Goal: Task Accomplishment & Management: Complete application form

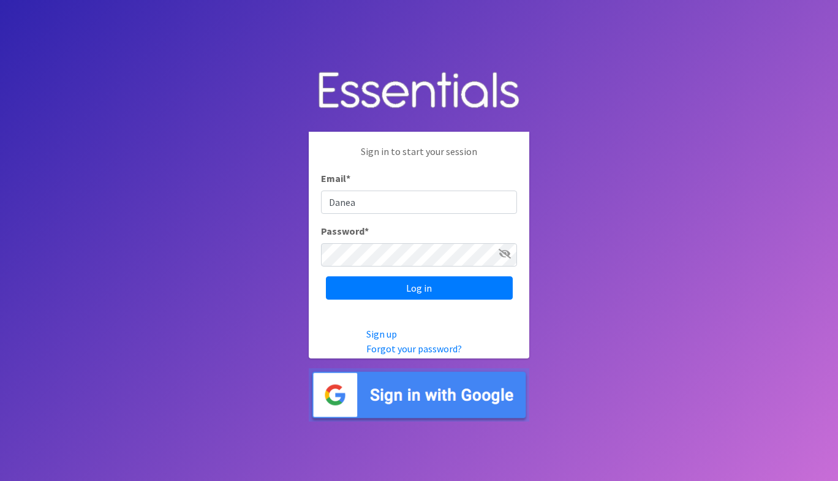
type input "[EMAIL_ADDRESS][PERSON_NAME][DOMAIN_NAME]"
click at [326, 276] on input "Log in" at bounding box center [419, 287] width 187 height 23
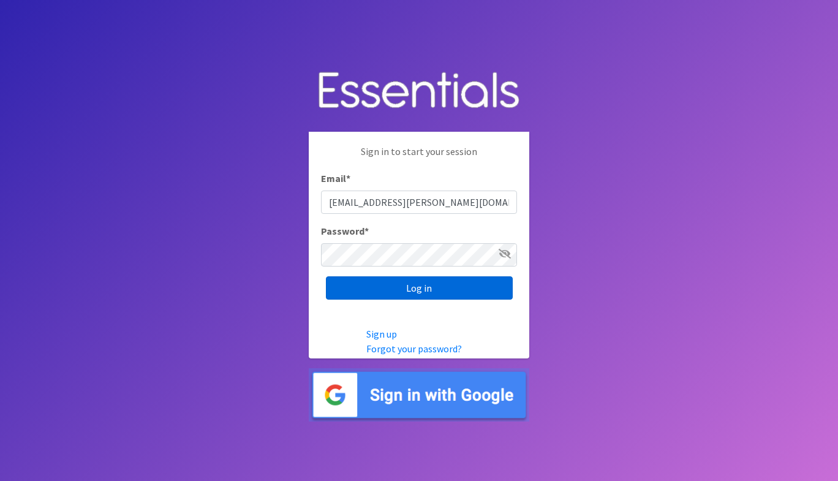
click at [429, 291] on input "Log in" at bounding box center [419, 287] width 187 height 23
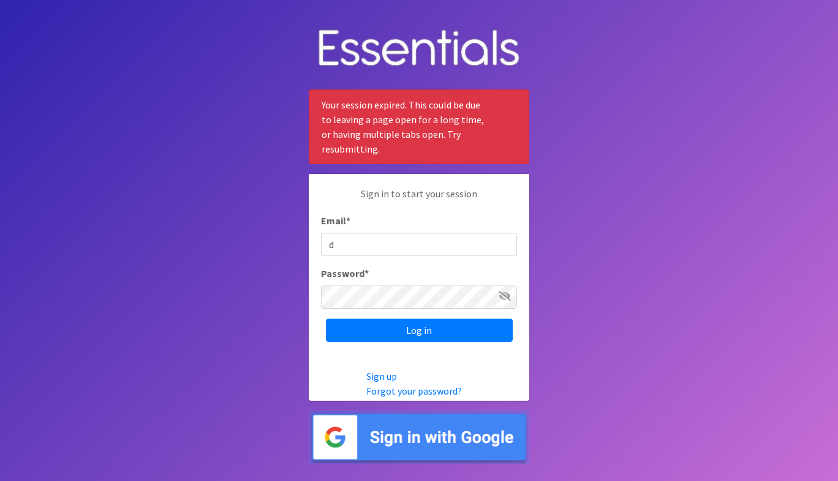
type input "[EMAIL_ADDRESS][PERSON_NAME][DOMAIN_NAME]"
click at [326, 318] on input "Log in" at bounding box center [419, 329] width 187 height 23
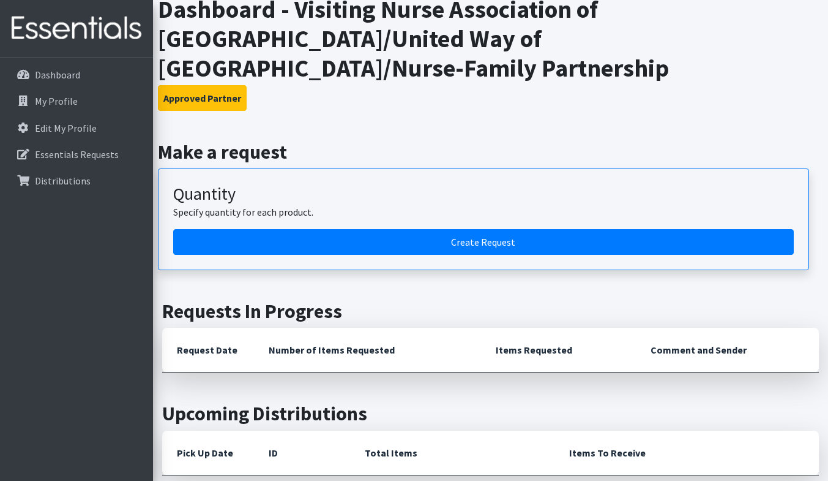
scroll to position [211, 0]
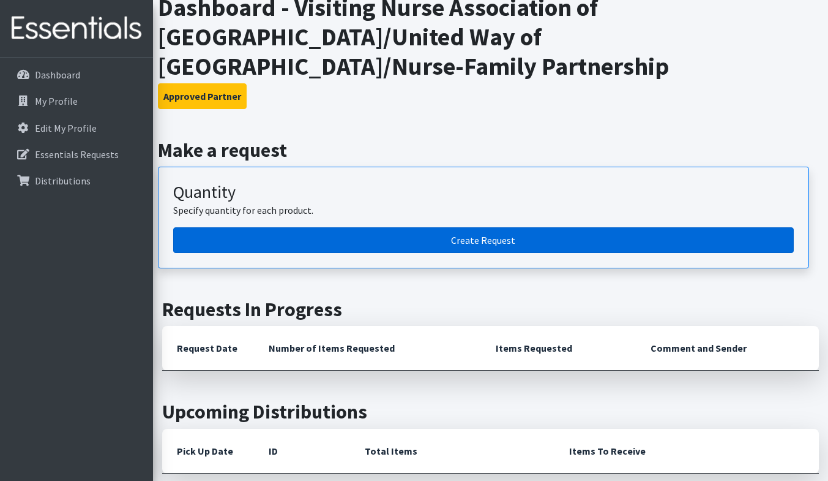
click at [418, 241] on link "Create Request" at bounding box center [483, 240] width 621 height 26
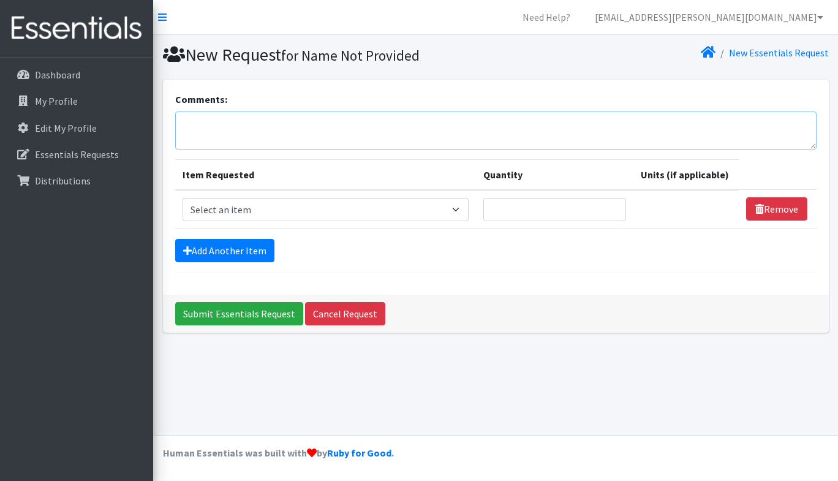
click at [497, 138] on textarea "Comments:" at bounding box center [495, 130] width 641 height 38
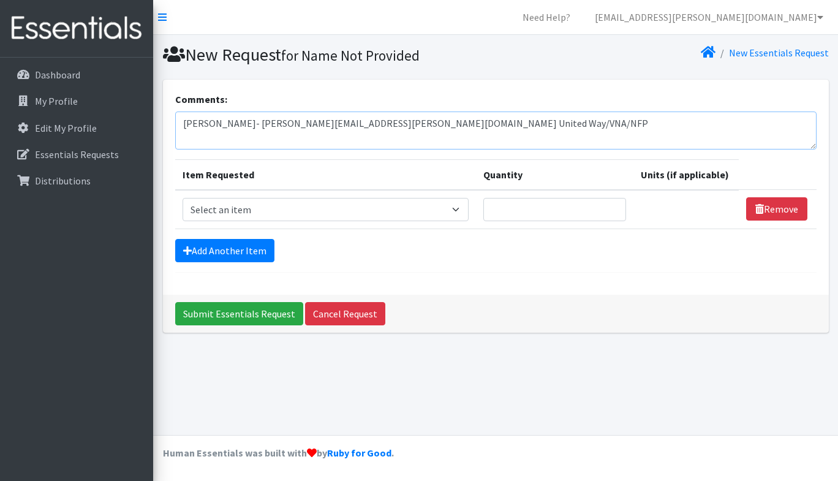
type textarea "Daneane McLaughlin- Daneane.mclaughlin@vnahg.org United Way/VNA/NFP"
click at [434, 212] on select "Select an item # of Children this order will serve # of Individuals Living in H…" at bounding box center [325, 209] width 286 height 23
select select "13431"
click at [182, 198] on select "Select an item # of Children this order will serve # of Individuals Living in H…" at bounding box center [325, 209] width 286 height 23
click at [515, 204] on input "Quantity" at bounding box center [554, 209] width 143 height 23
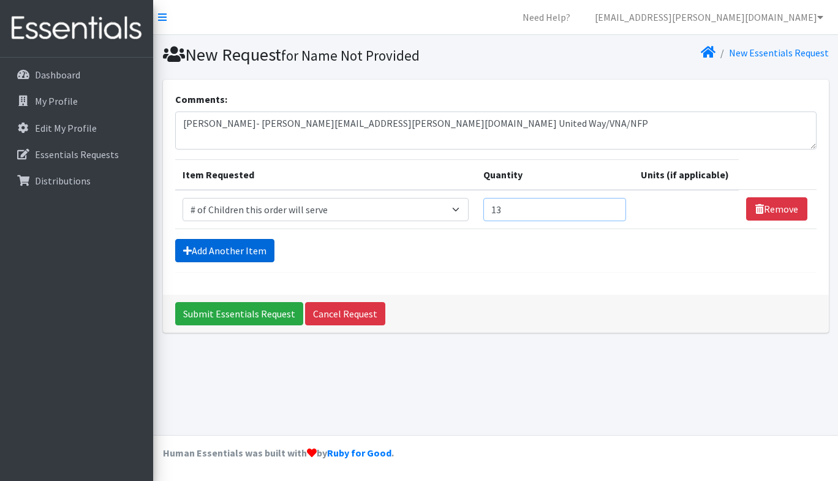
type input "13"
click at [263, 254] on link "Add Another Item" at bounding box center [224, 250] width 99 height 23
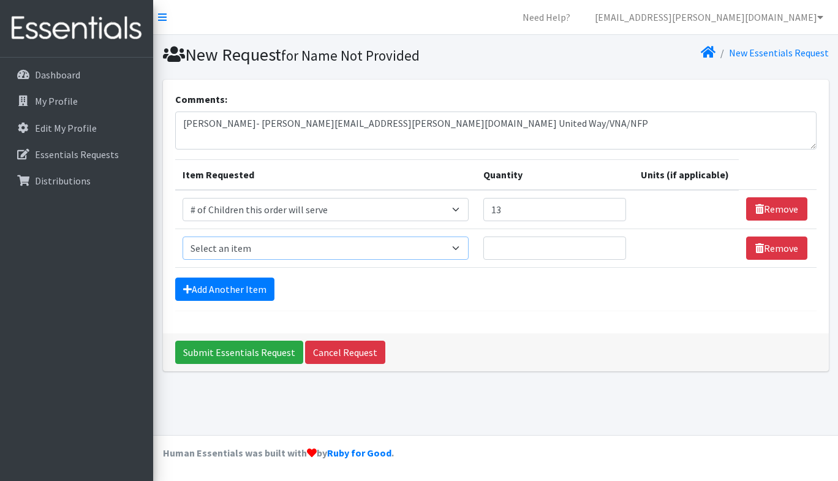
click at [252, 246] on select "Select an item # of Children this order will serve # of Individuals Living in H…" at bounding box center [325, 247] width 286 height 23
select select "6076"
click at [182, 236] on select "Select an item # of Children this order will serve # of Individuals Living in H…" at bounding box center [325, 247] width 286 height 23
click at [516, 244] on input "Quantity" at bounding box center [554, 247] width 143 height 23
type input "44"
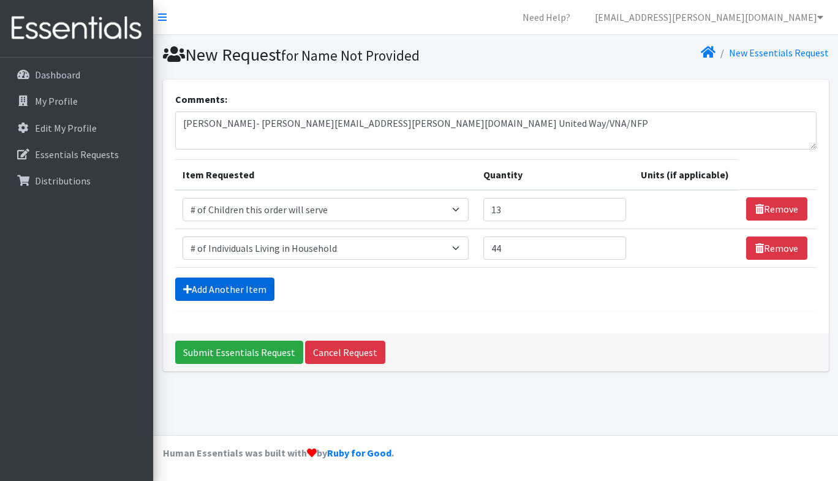
click at [196, 294] on link "Add Another Item" at bounding box center [224, 288] width 99 height 23
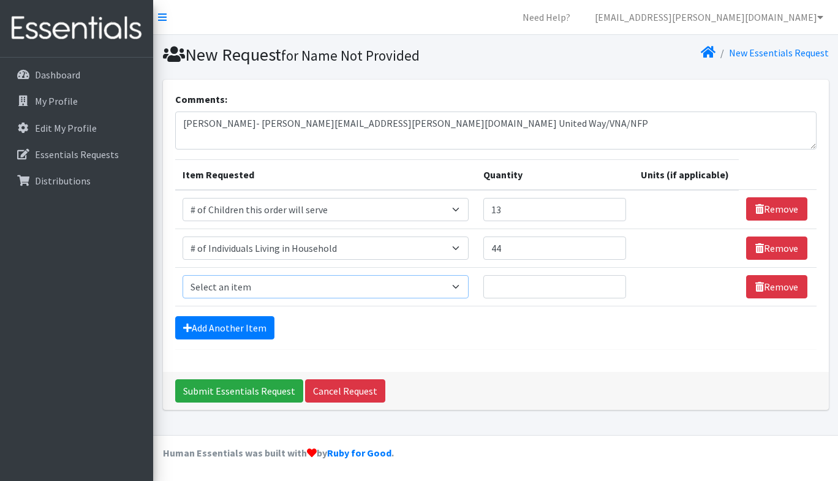
click at [214, 288] on select "Select an item # of Children this order will serve # of Individuals Living in H…" at bounding box center [325, 286] width 286 height 23
select select "1929"
click at [182, 275] on select "Select an item # of Children this order will serve # of Individuals Living in H…" at bounding box center [325, 286] width 286 height 23
click at [543, 296] on input "Quantity" at bounding box center [554, 286] width 143 height 23
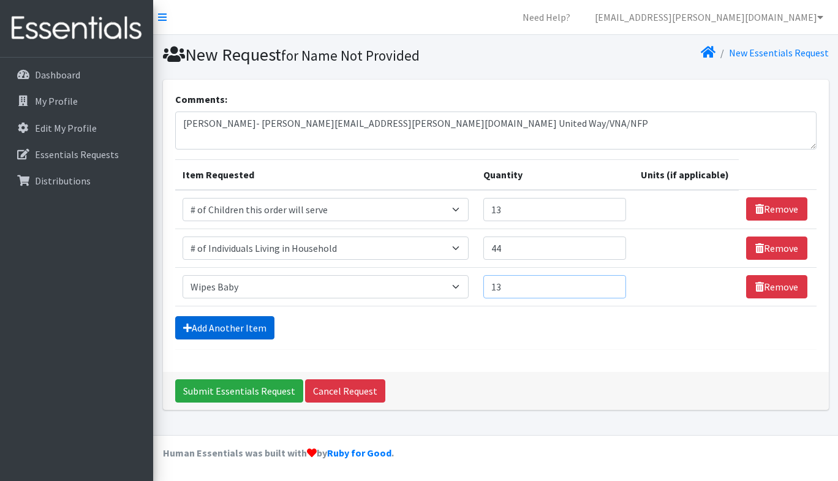
type input "13"
click at [208, 333] on link "Add Another Item" at bounding box center [224, 327] width 99 height 23
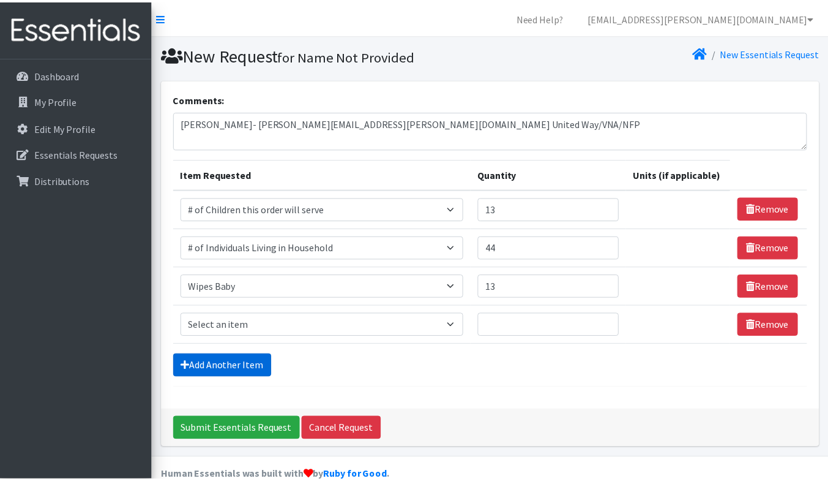
scroll to position [23, 0]
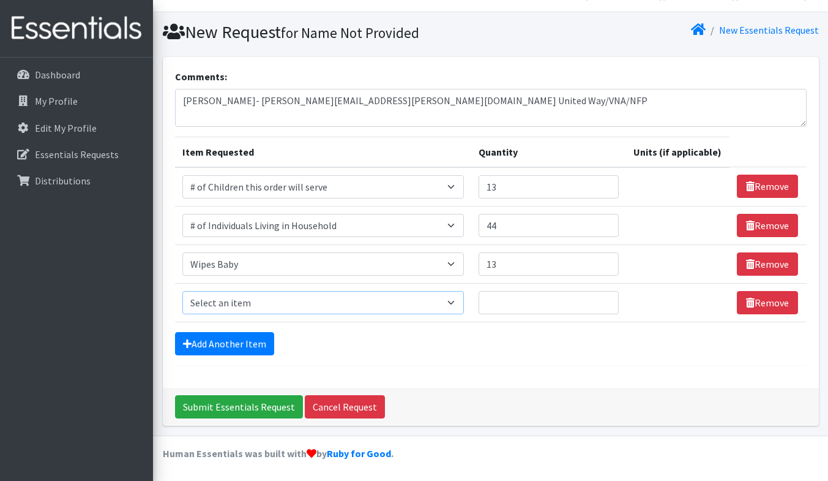
click at [228, 299] on select "Select an item # of Children this order will serve # of Individuals Living in H…" at bounding box center [323, 302] width 282 height 23
select select "1969"
click at [182, 291] on select "Select an item # of Children this order will serve # of Individuals Living in H…" at bounding box center [323, 302] width 282 height 23
type input "1"
click at [648, 296] on select "Please select a unit units Packs" at bounding box center [674, 302] width 97 height 23
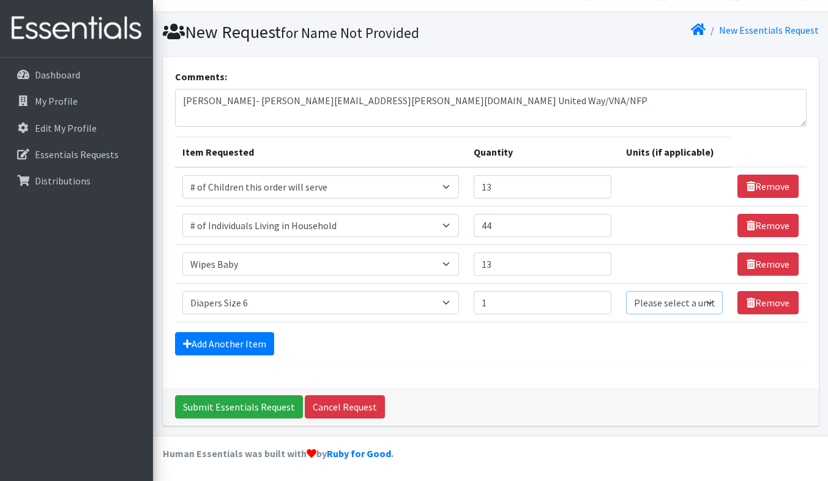
select select "Pack"
click at [626, 291] on select "Please select a unit units Packs" at bounding box center [674, 302] width 97 height 23
click at [252, 341] on link "Add Another Item" at bounding box center [224, 343] width 99 height 23
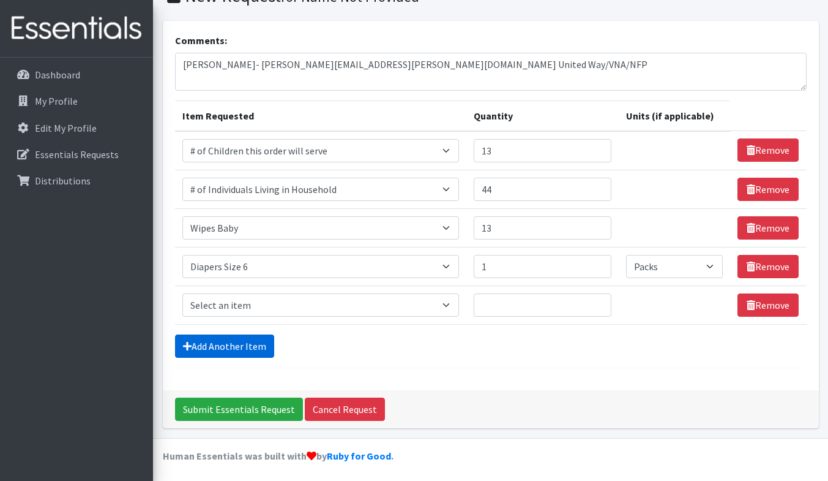
scroll to position [61, 0]
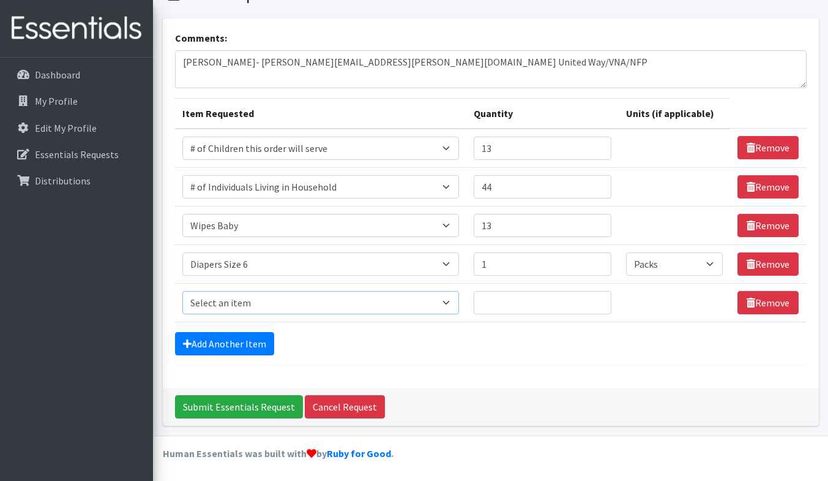
click at [258, 306] on select "Select an item # of Children this order will serve # of Individuals Living in H…" at bounding box center [320, 302] width 277 height 23
select select "6264"
click at [182, 291] on select "Select an item # of Children this order will serve # of Individuals Living in H…" at bounding box center [320, 302] width 277 height 23
type input "1"
click at [244, 342] on link "Add Another Item" at bounding box center [224, 343] width 99 height 23
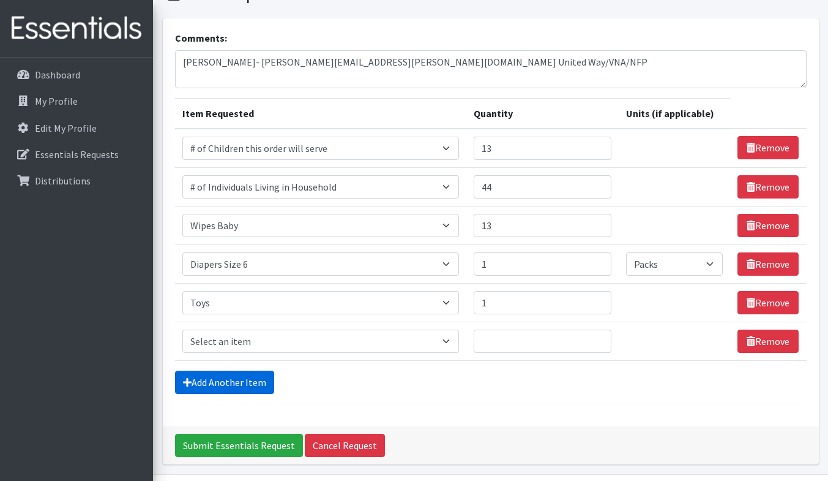
scroll to position [100, 0]
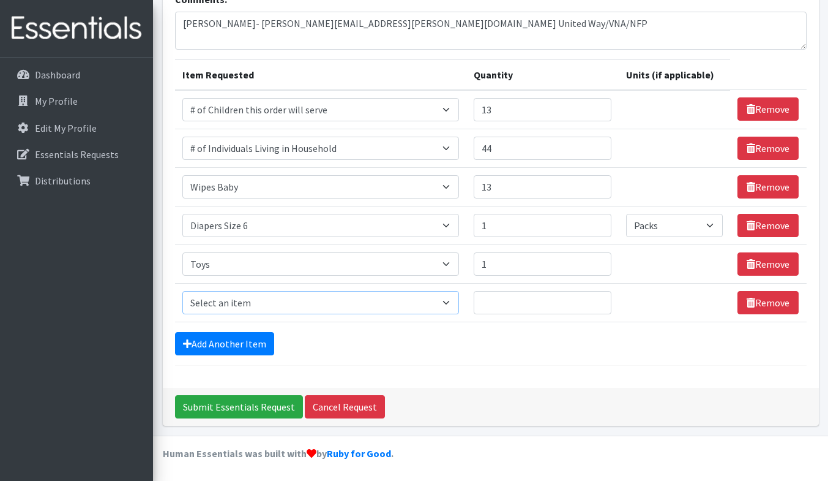
click at [268, 301] on select "Select an item # of Children this order will serve # of Individuals Living in H…" at bounding box center [320, 302] width 277 height 23
select select "1965"
click at [182, 291] on select "Select an item # of Children this order will serve # of Individuals Living in H…" at bounding box center [320, 302] width 277 height 23
type input "1"
select select "-1"
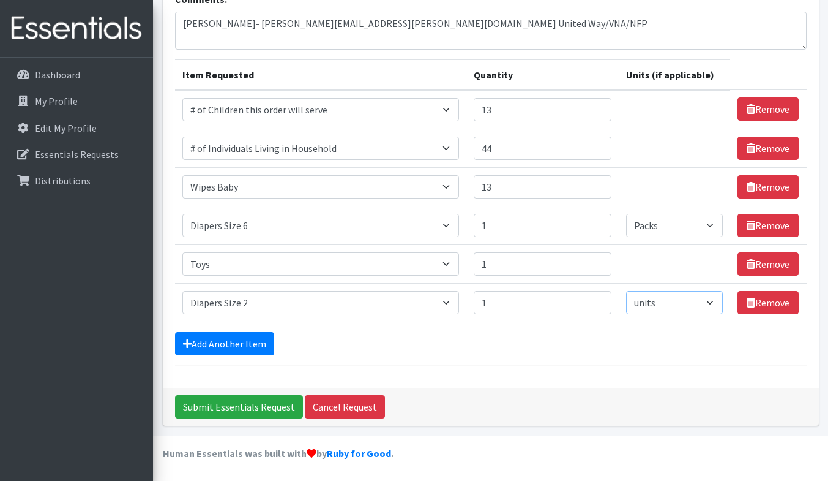
select select "Pack"
click at [245, 343] on link "Add Another Item" at bounding box center [224, 343] width 99 height 23
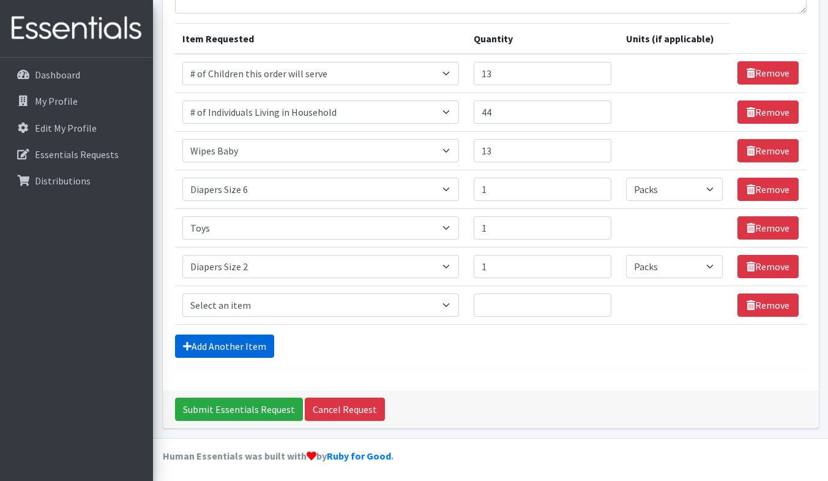
scroll to position [138, 0]
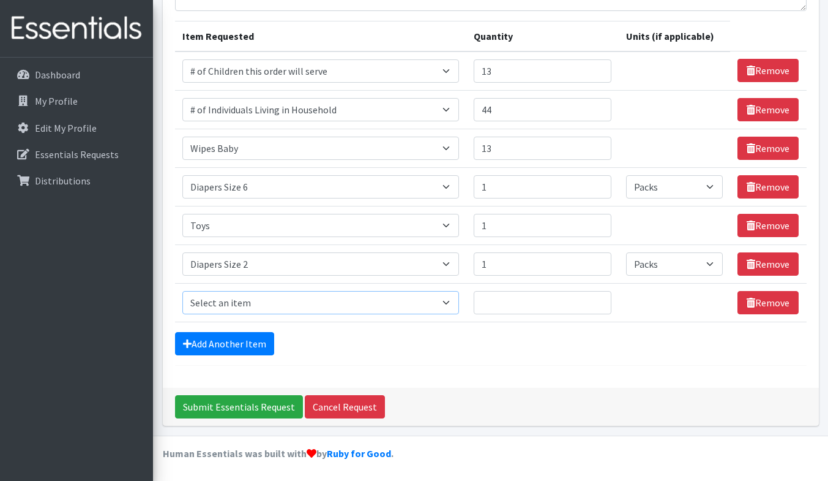
click at [250, 301] on select "Select an item # of Children this order will serve # of Individuals Living in H…" at bounding box center [320, 302] width 277 height 23
select select "5704"
click at [182, 291] on select "Select an item # of Children this order will serve # of Individuals Living in H…" at bounding box center [320, 302] width 277 height 23
click at [519, 307] on input "Quantity" at bounding box center [543, 302] width 138 height 23
type input "1"
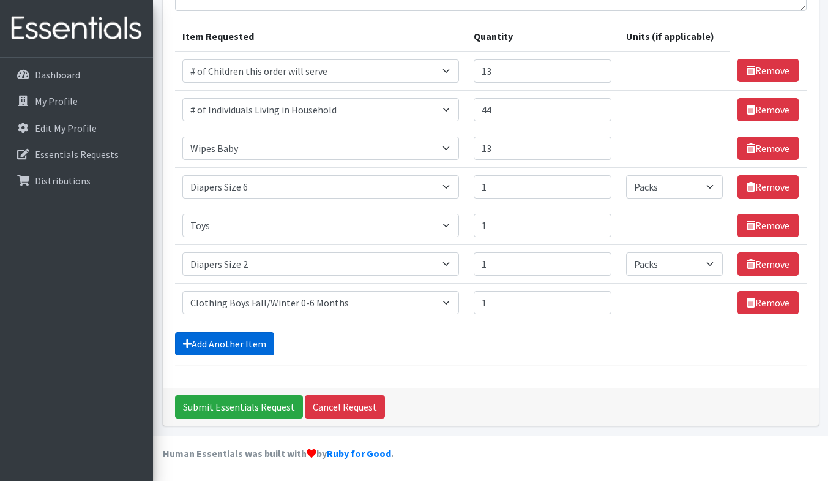
click at [244, 342] on link "Add Another Item" at bounding box center [224, 343] width 99 height 23
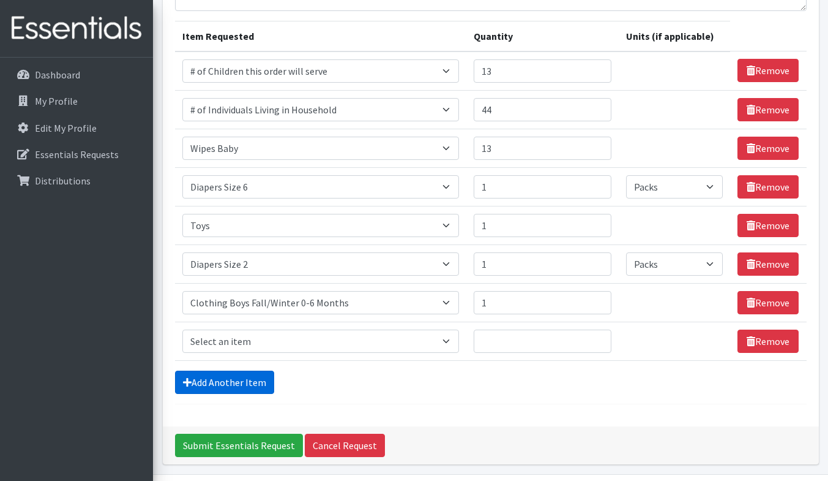
scroll to position [177, 0]
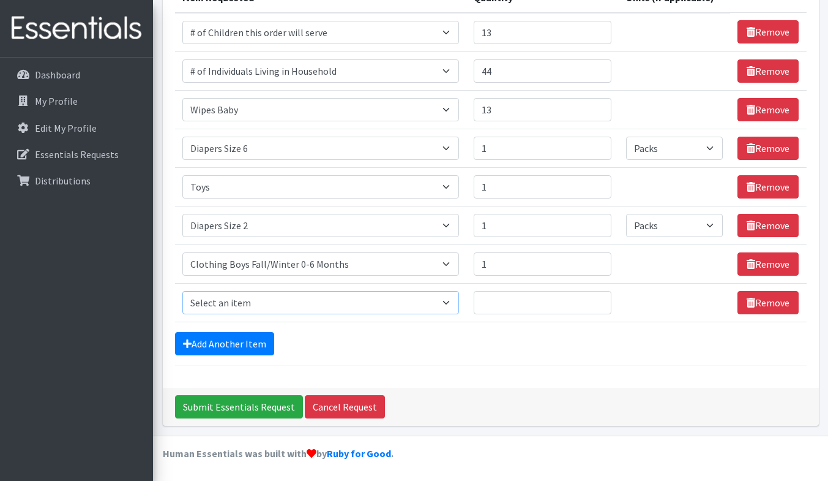
click at [268, 299] on select "Select an item # of Children this order will serve # of Individuals Living in H…" at bounding box center [320, 302] width 277 height 23
select select "1964"
click at [182, 291] on select "Select an item # of Children this order will serve # of Individuals Living in H…" at bounding box center [320, 302] width 277 height 23
type input "1"
select select "Pack"
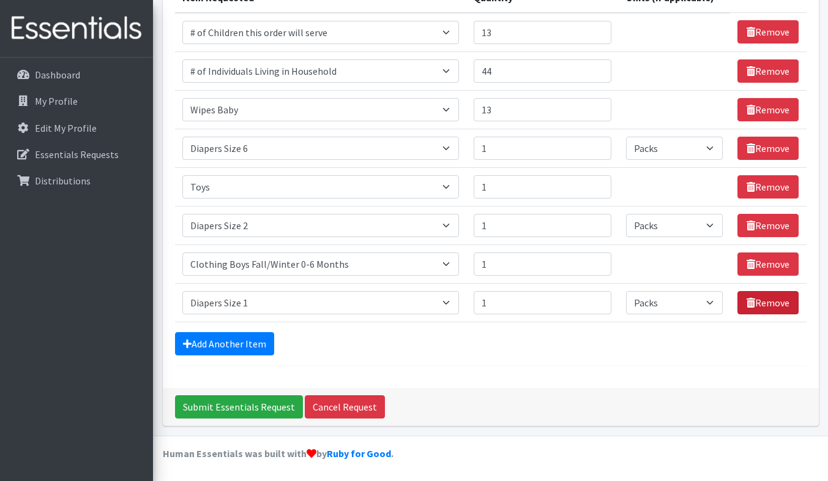
click link "Remove" at bounding box center [768, 302] width 61 height 23
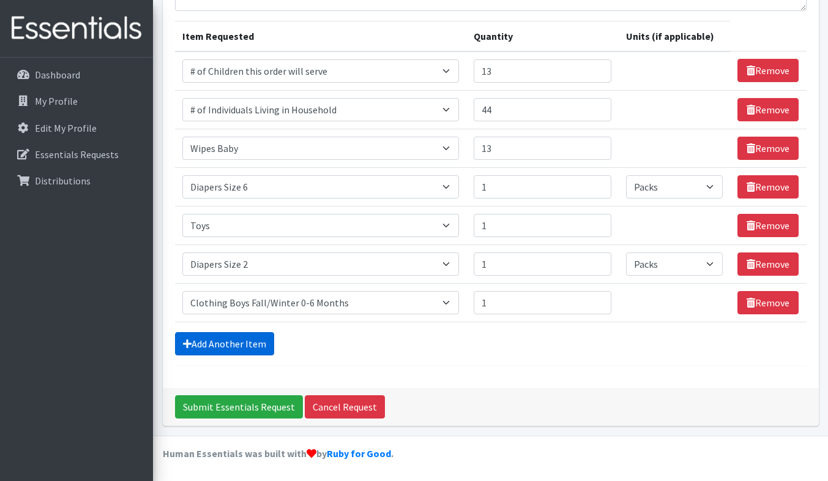
click at [248, 340] on link "Add Another Item" at bounding box center [224, 343] width 99 height 23
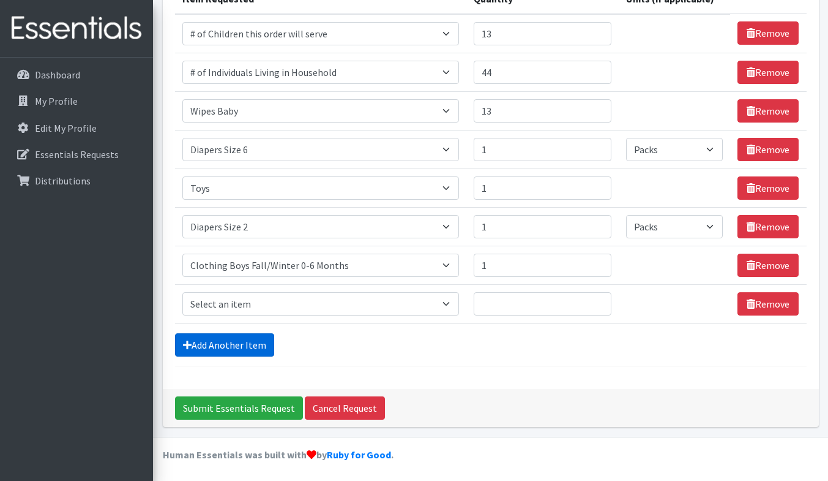
scroll to position [177, 0]
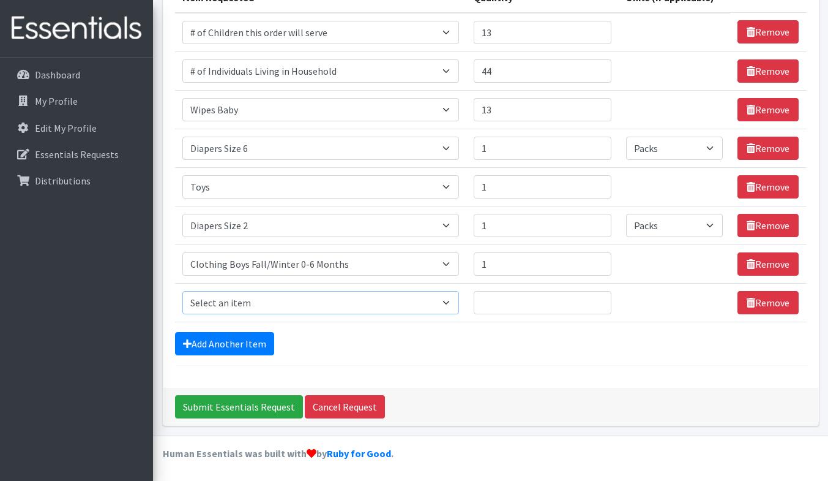
click at [262, 291] on select "Select an item # of Children this order will serve # of Individuals Living in H…" at bounding box center [320, 302] width 277 height 23
select select "1969"
click at [182, 291] on select "Select an item # of Children this order will serve # of Individuals Living in H…" at bounding box center [320, 302] width 277 height 23
type input "1"
select select "Pack"
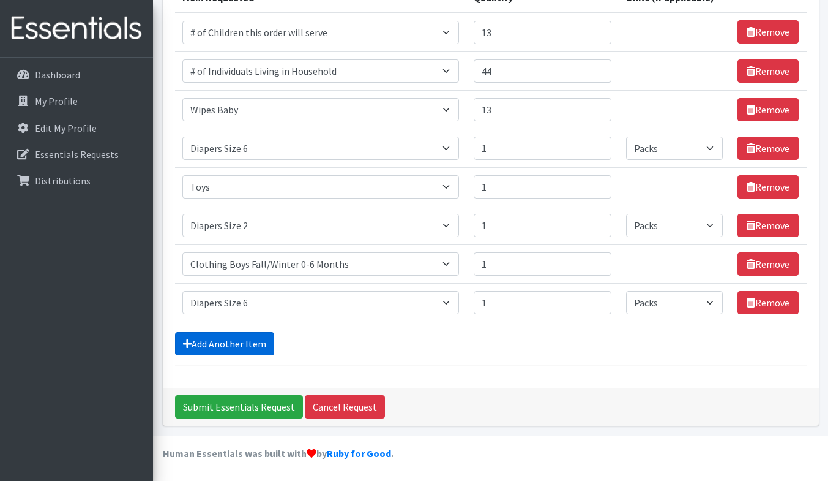
click at [175, 332] on link "Add Another Item" at bounding box center [224, 343] width 99 height 23
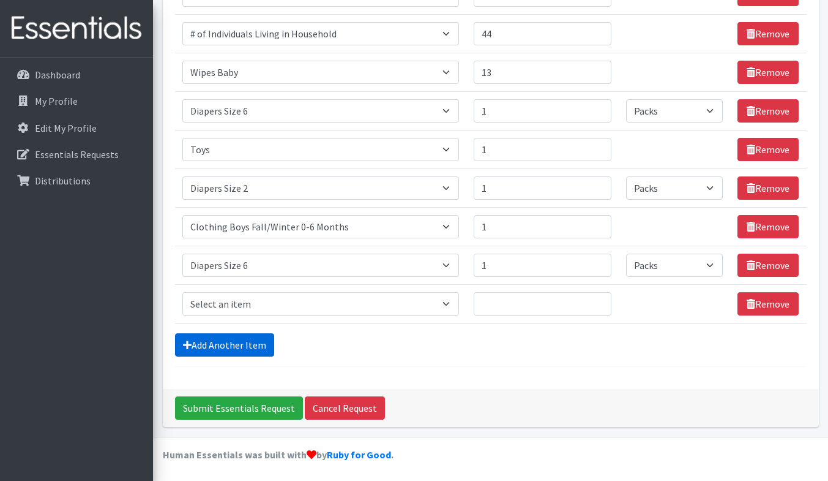
scroll to position [216, 0]
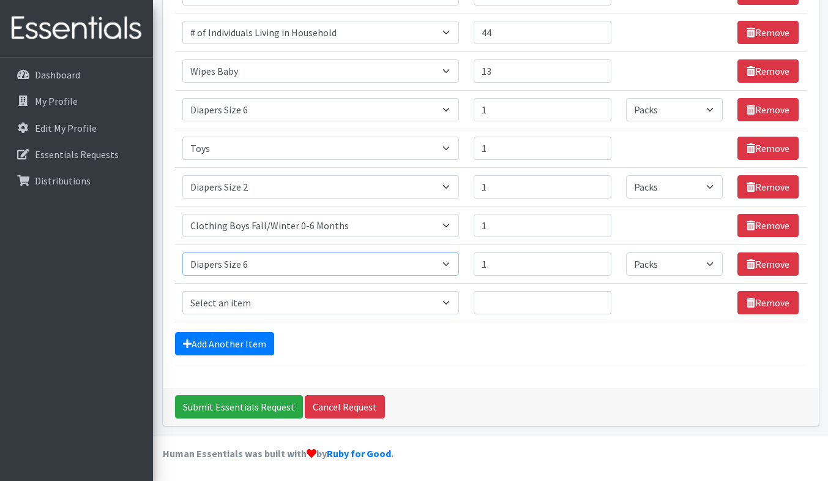
click at [271, 263] on select "Select an item # of Children this order will serve # of Individuals Living in H…" at bounding box center [320, 263] width 277 height 23
select select "1967"
click at [182, 252] on select "Select an item # of Children this order will serve # of Individuals Living in H…" at bounding box center [320, 263] width 277 height 23
click at [670, 264] on select "Please select a unit units Packs" at bounding box center [674, 263] width 97 height 23
select select "Pack"
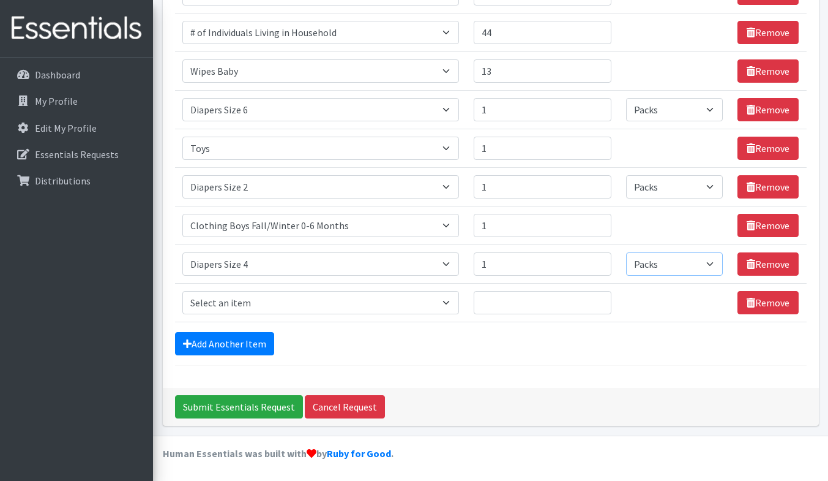
click at [626, 252] on select "Please select a unit units Packs" at bounding box center [674, 263] width 97 height 23
click at [310, 299] on select "Select an item # of Children this order will serve # of Individuals Living in H…" at bounding box center [320, 302] width 277 height 23
select select "1964"
click at [182, 291] on select "Select an item # of Children this order will serve # of Individuals Living in H…" at bounding box center [320, 302] width 277 height 23
type input "2"
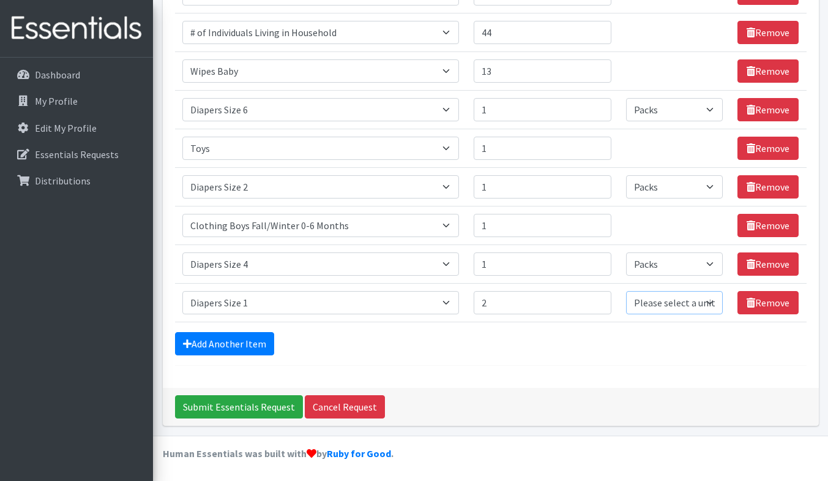
select select "Pack"
click at [225, 341] on link "Add Another Item" at bounding box center [224, 343] width 99 height 23
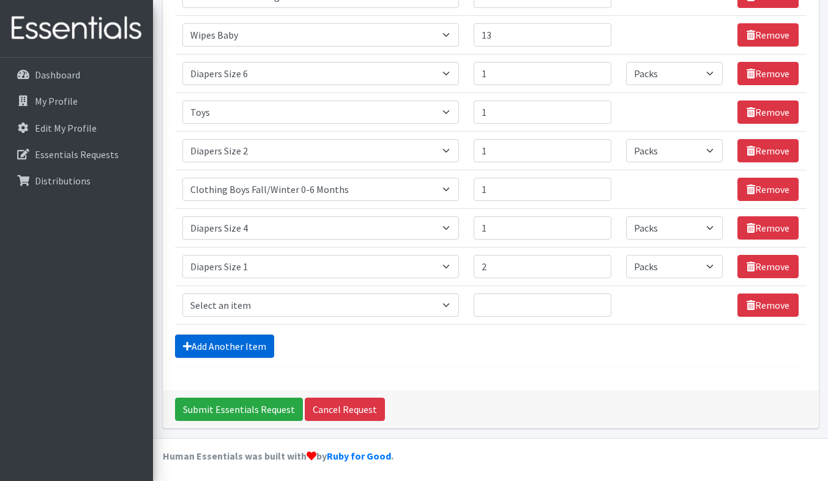
scroll to position [254, 0]
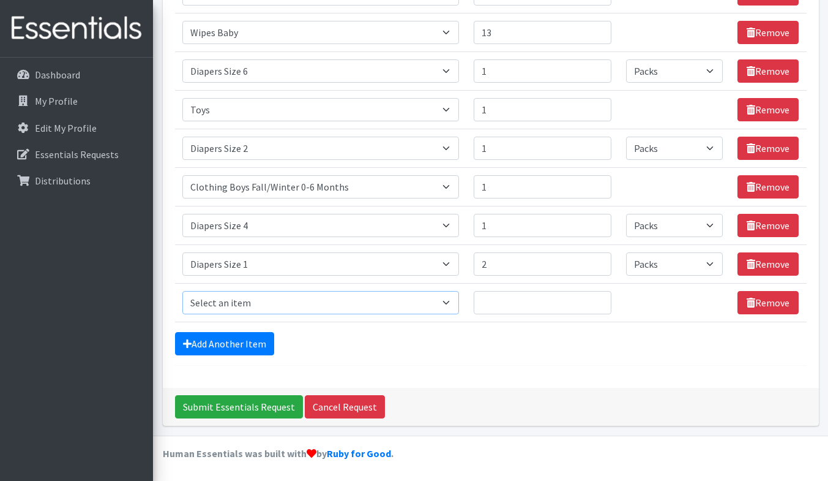
click at [225, 298] on select "Select an item # of Children this order will serve # of Individuals Living in H…" at bounding box center [320, 302] width 277 height 23
click at [443, 321] on td "Item Requested Select an item # of Children this order will serve # of Individu…" at bounding box center [320, 302] width 291 height 39
click at [408, 305] on select "Select an item # of Children this order will serve # of Individuals Living in H…" at bounding box center [320, 302] width 277 height 23
select select "316"
click at [182, 291] on select "Select an item # of Children this order will serve # of Individuals Living in H…" at bounding box center [320, 302] width 277 height 23
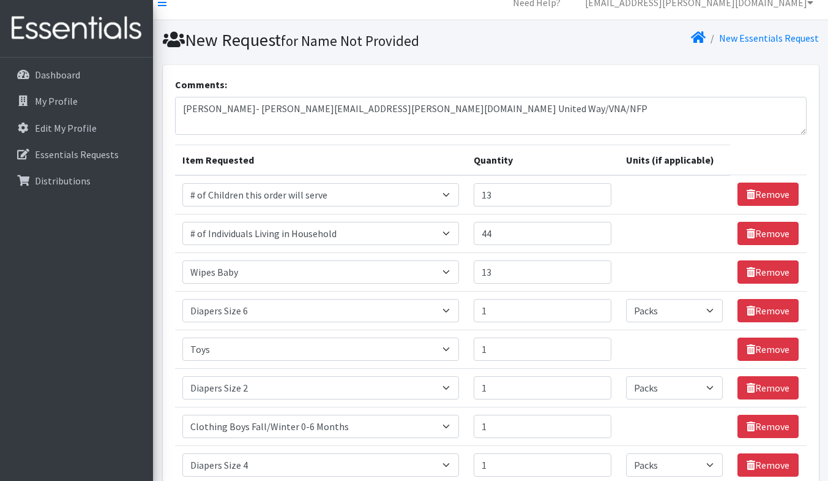
scroll to position [0, 0]
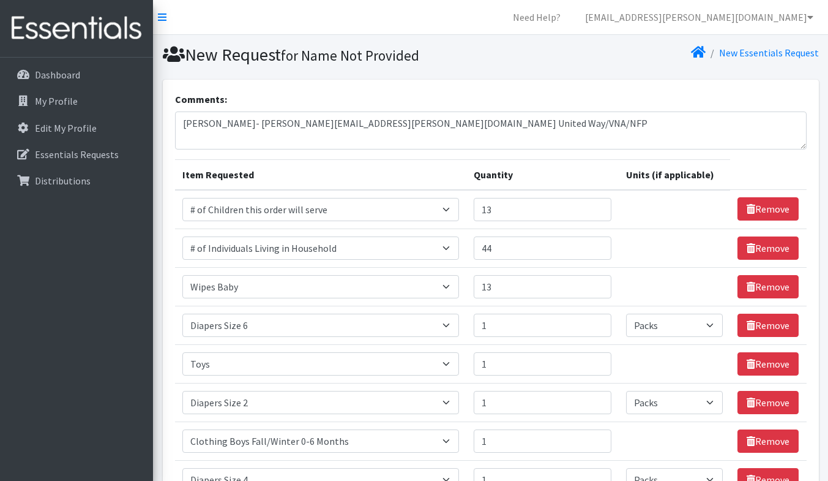
type input "1"
click at [542, 121] on textarea "Daneane McLaughlin- Daneane.mclaughlin@vnahg.org United Way/VNA/NFP" at bounding box center [491, 130] width 632 height 38
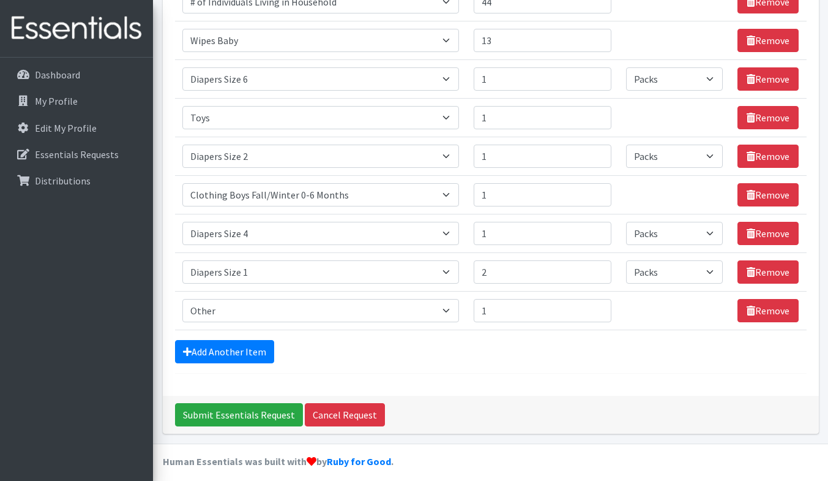
scroll to position [254, 0]
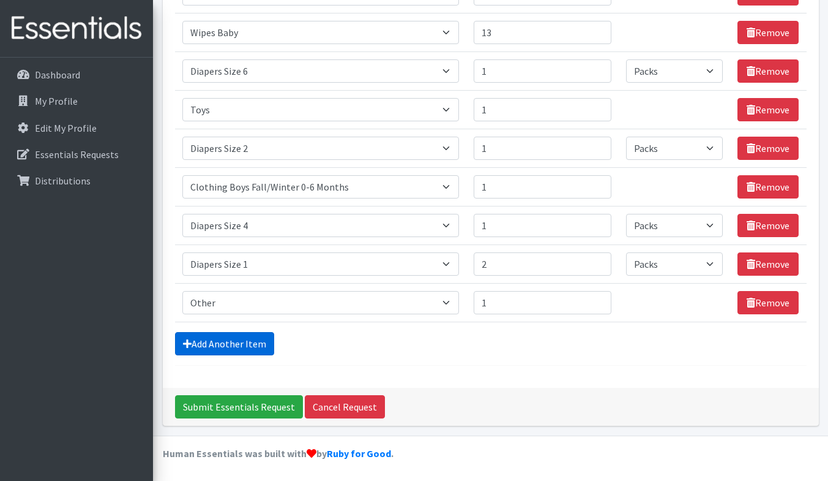
type textarea "Daneane McLaughlin- Daneane.mclaughlin@vnahg.org United Way/VNA/NFP Other- Sipp…"
click at [233, 347] on link "Add Another Item" at bounding box center [224, 343] width 99 height 23
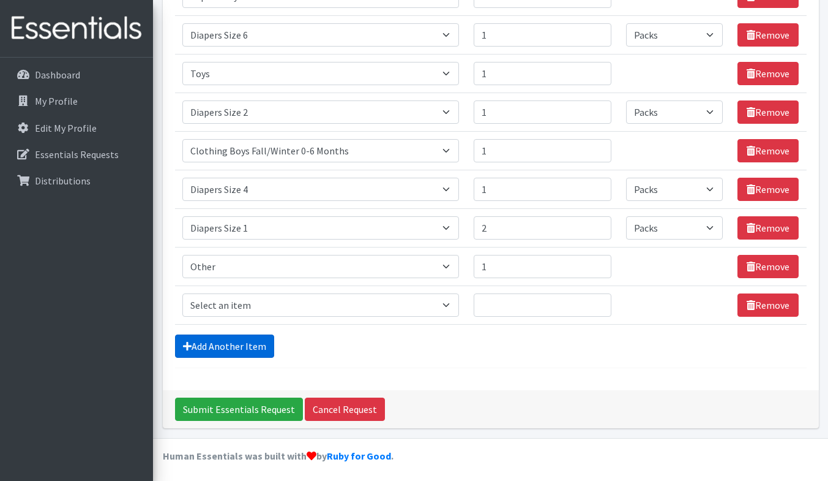
scroll to position [293, 0]
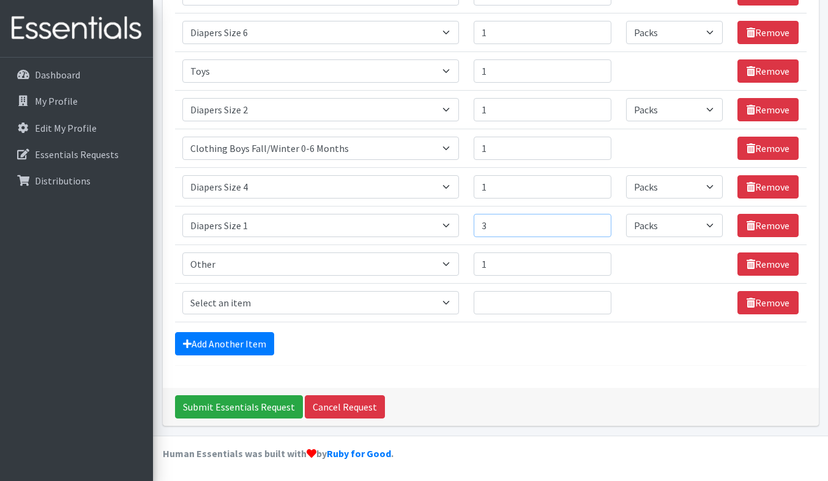
type input "3"
click at [597, 221] on input "3" at bounding box center [543, 225] width 138 height 23
click at [352, 304] on select "Select an item # of Children this order will serve # of Individuals Living in H…" at bounding box center [320, 302] width 277 height 23
select select "5733"
click at [182, 291] on select "Select an item # of Children this order will serve # of Individuals Living in H…" at bounding box center [320, 302] width 277 height 23
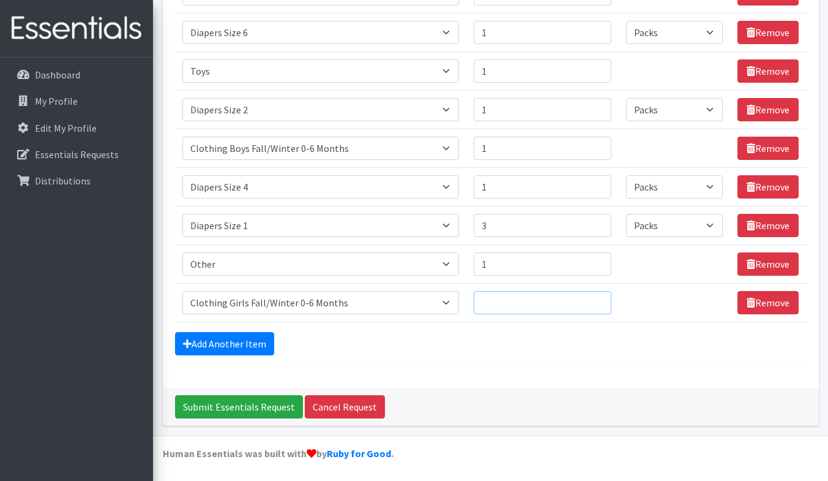
click at [508, 298] on input "Quantity" at bounding box center [543, 302] width 138 height 23
type input "1"
click at [594, 296] on input "1" at bounding box center [543, 302] width 138 height 23
click at [228, 342] on link "Add Another Item" at bounding box center [224, 343] width 99 height 23
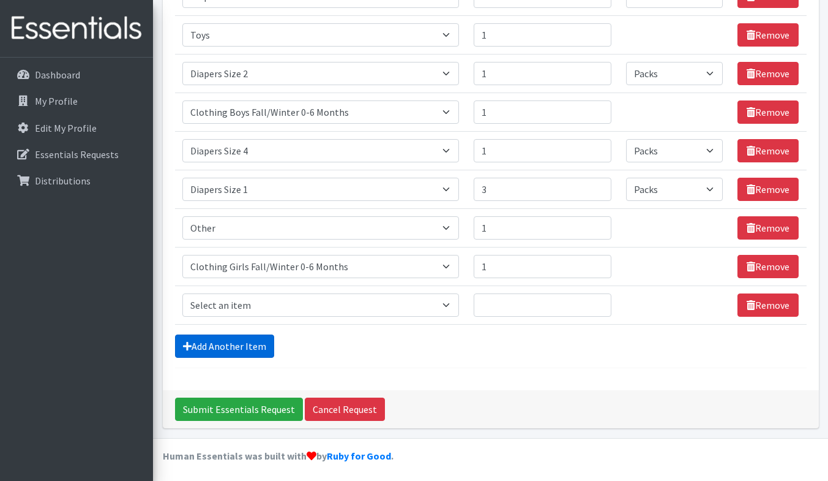
scroll to position [331, 0]
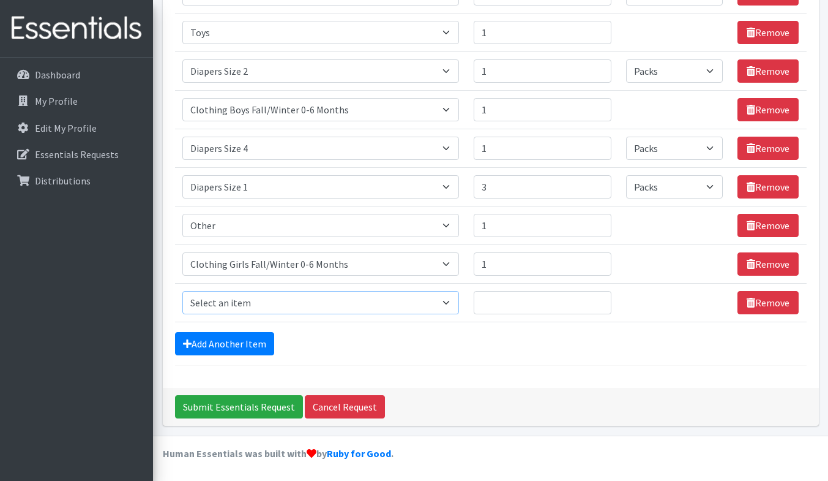
click at [217, 298] on select "Select an item # of Children this order will serve # of Individuals Living in H…" at bounding box center [320, 302] width 277 height 23
select select "15477"
click at [596, 181] on input "4" at bounding box center [543, 186] width 138 height 23
type input "5"
click at [598, 181] on input "5" at bounding box center [543, 186] width 138 height 23
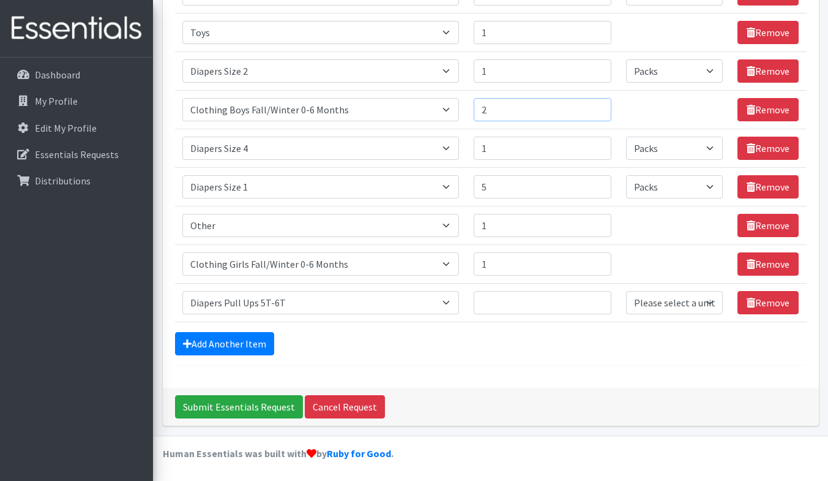
type input "2"
click at [594, 103] on input "2" at bounding box center [543, 109] width 138 height 23
click at [260, 345] on link "Add Another Item" at bounding box center [224, 343] width 99 height 23
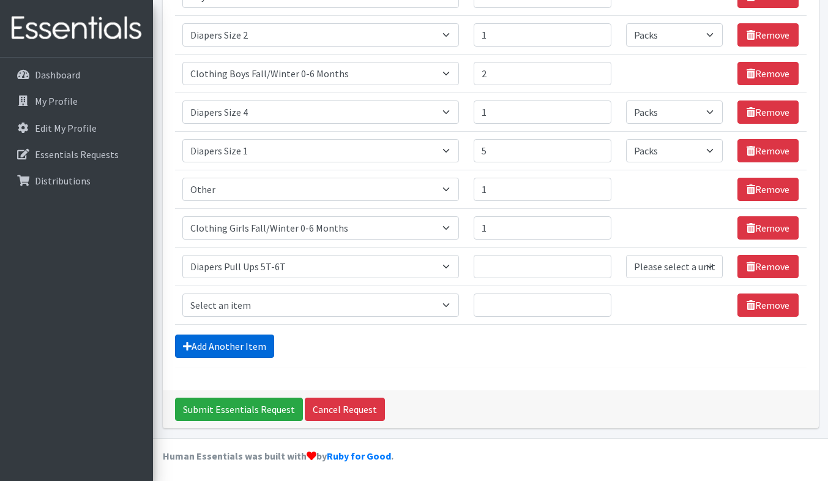
scroll to position [370, 0]
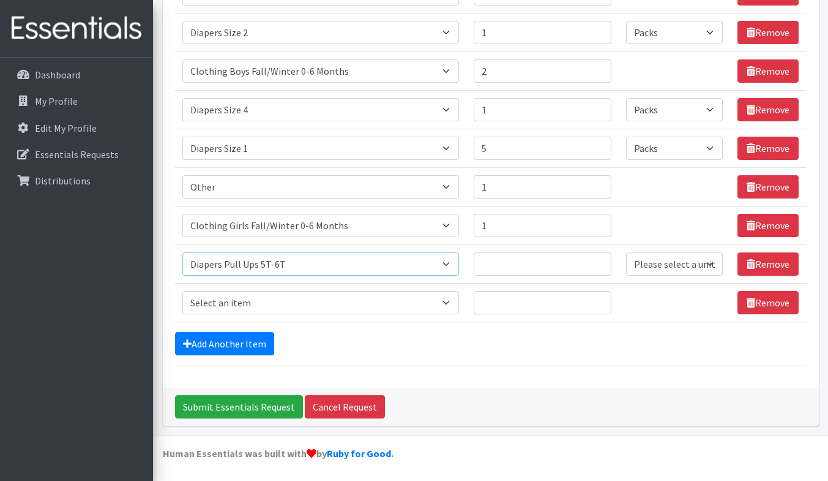
click at [345, 268] on select "Select an item # of Children this order will serve # of Individuals Living in H…" at bounding box center [320, 263] width 277 height 23
select select "1984"
click at [182, 252] on select "Select an item # of Children this order will serve # of Individuals Living in H…" at bounding box center [320, 263] width 277 height 23
click at [503, 307] on input "Quantity" at bounding box center [543, 302] width 138 height 23
type input "1"
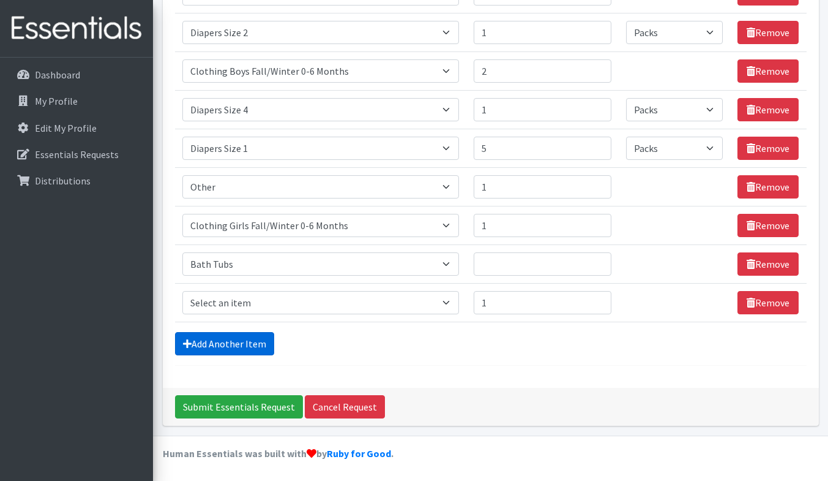
click at [258, 343] on link "Add Another Item" at bounding box center [224, 343] width 99 height 23
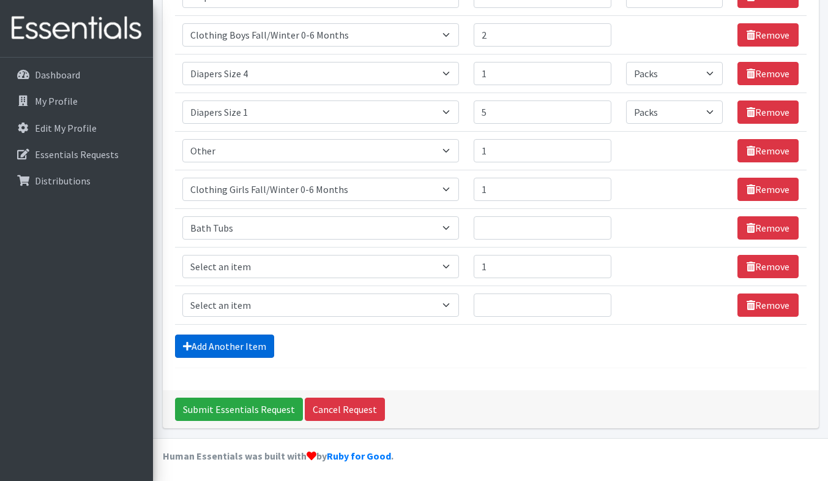
scroll to position [408, 0]
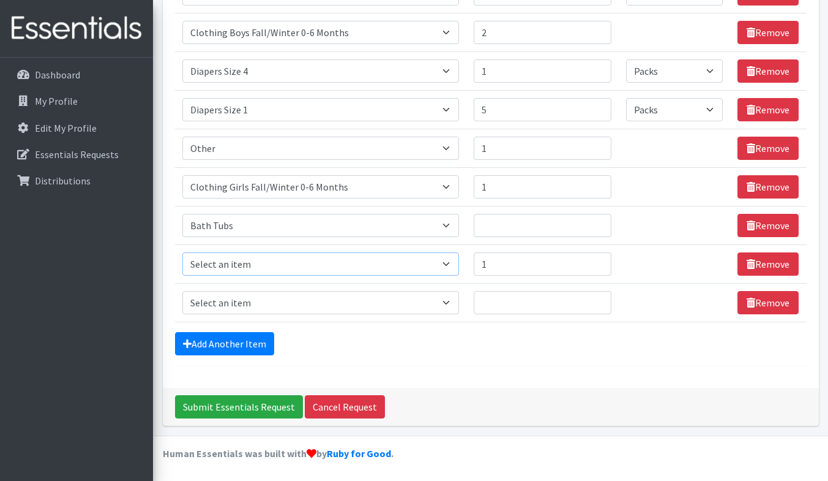
click at [281, 264] on select "Select an item # of Children this order will serve # of Individuals Living in H…" at bounding box center [320, 263] width 277 height 23
select select "1967"
click at [182, 252] on select "Select an item # of Children this order will serve # of Individuals Living in H…" at bounding box center [320, 263] width 277 height 23
select select "Pack"
type input "2"
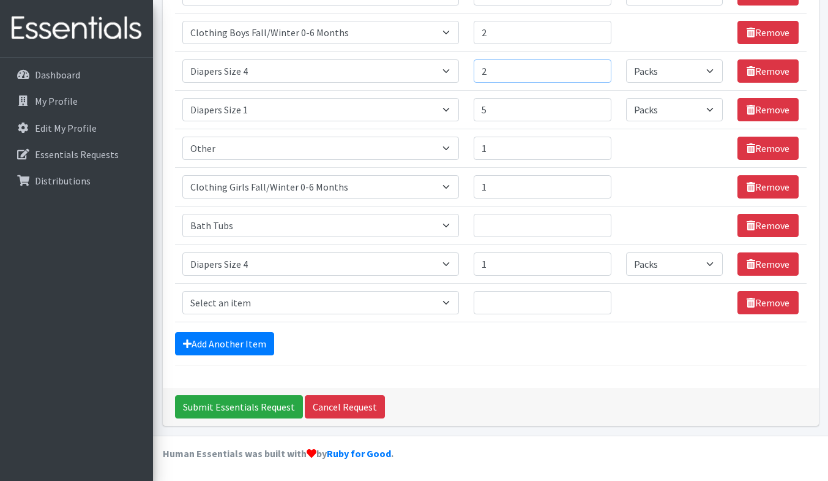
click at [596, 66] on input "2" at bounding box center [543, 70] width 138 height 23
click at [751, 263] on icon at bounding box center [751, 264] width 9 height 10
click at [755, 258] on link "Remove" at bounding box center [768, 263] width 61 height 23
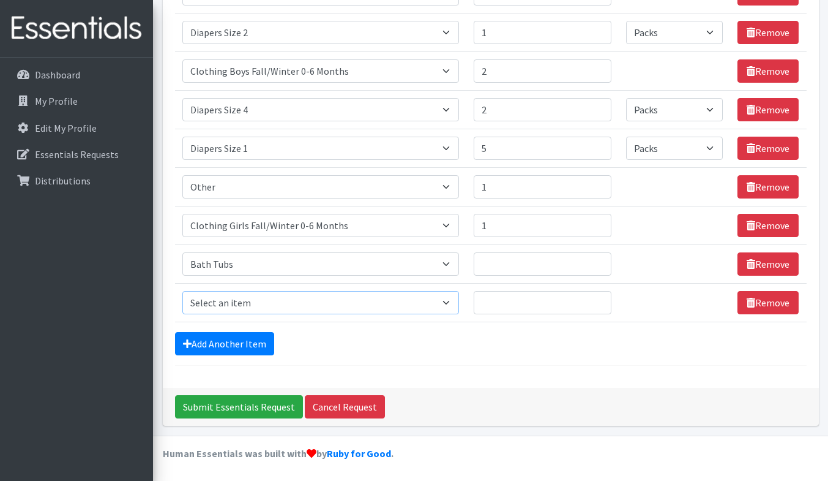
click at [410, 306] on select "Select an item # of Children this order will serve # of Individuals Living in H…" at bounding box center [320, 302] width 277 height 23
select select "5706"
click at [182, 291] on select "Select an item # of Children this order will serve # of Individuals Living in H…" at bounding box center [320, 302] width 277 height 23
click at [508, 301] on input "Quantity" at bounding box center [543, 302] width 138 height 23
type input "1"
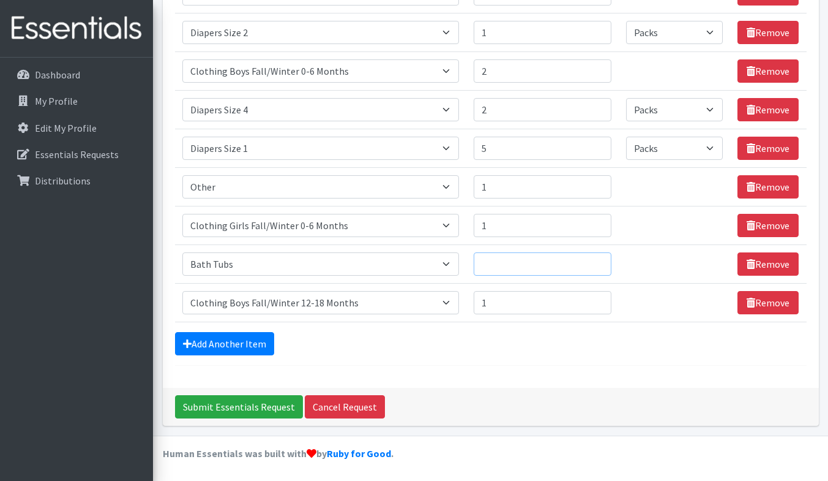
click at [536, 264] on input "Quantity" at bounding box center [543, 263] width 138 height 23
type input "1"
click at [251, 343] on link "Add Another Item" at bounding box center [224, 343] width 99 height 23
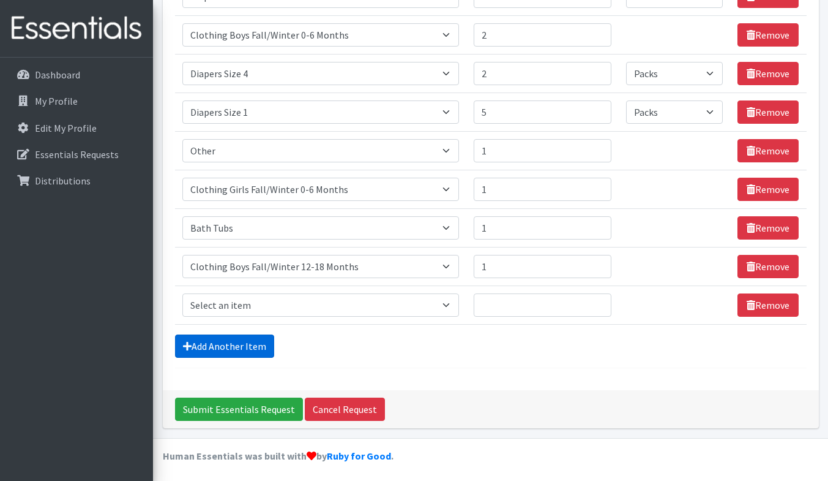
scroll to position [408, 0]
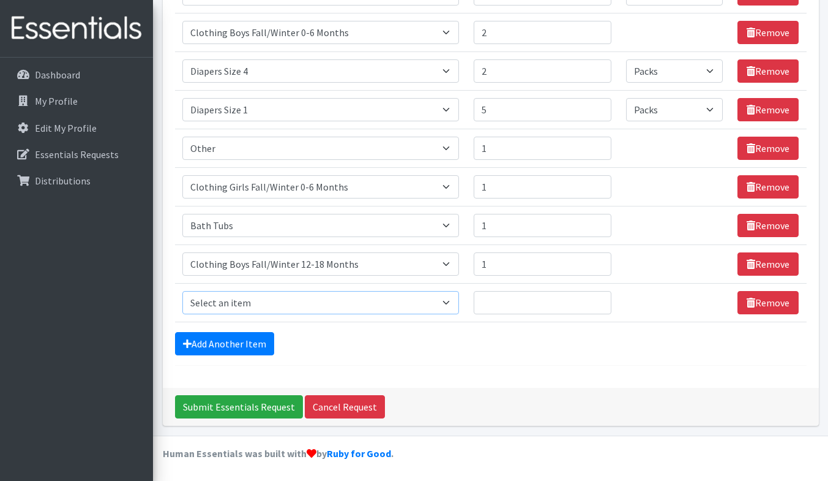
click at [282, 306] on select "Select an item # of Children this order will serve # of Individuals Living in H…" at bounding box center [320, 302] width 277 height 23
select select "1988"
click at [182, 291] on select "Select an item # of Children this order will serve # of Individuals Living in H…" at bounding box center [320, 302] width 277 height 23
type input "1"
click at [595, 298] on input "1" at bounding box center [543, 302] width 138 height 23
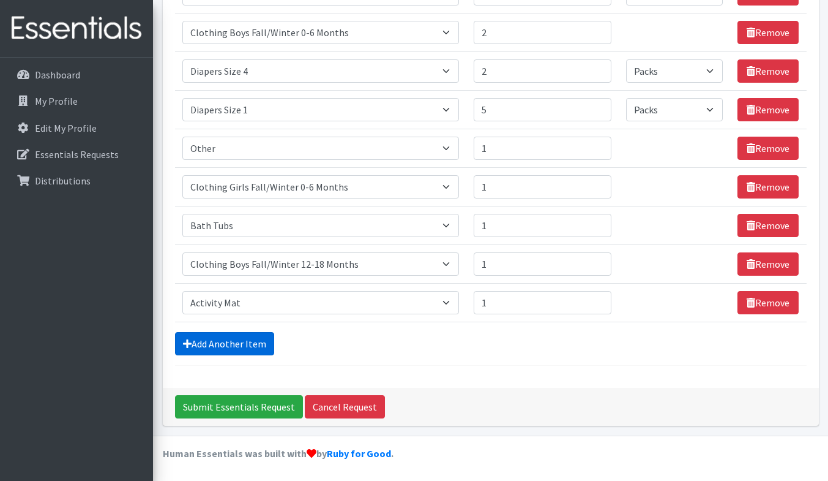
click at [258, 340] on link "Add Another Item" at bounding box center [224, 343] width 99 height 23
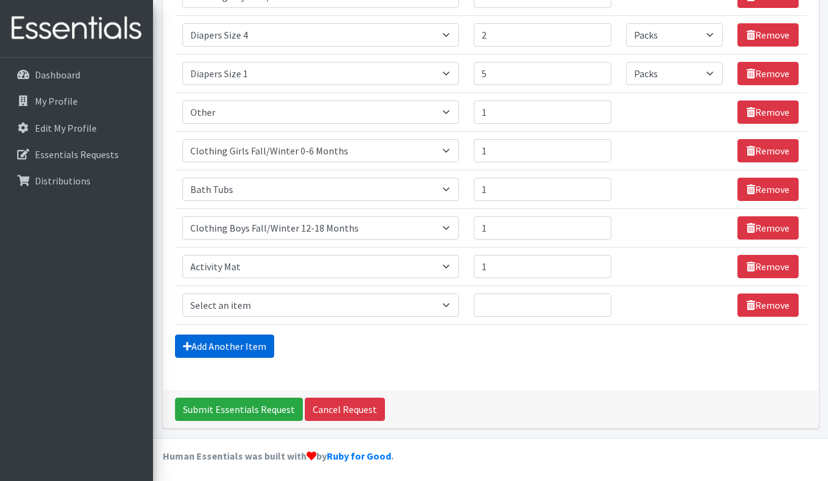
scroll to position [447, 0]
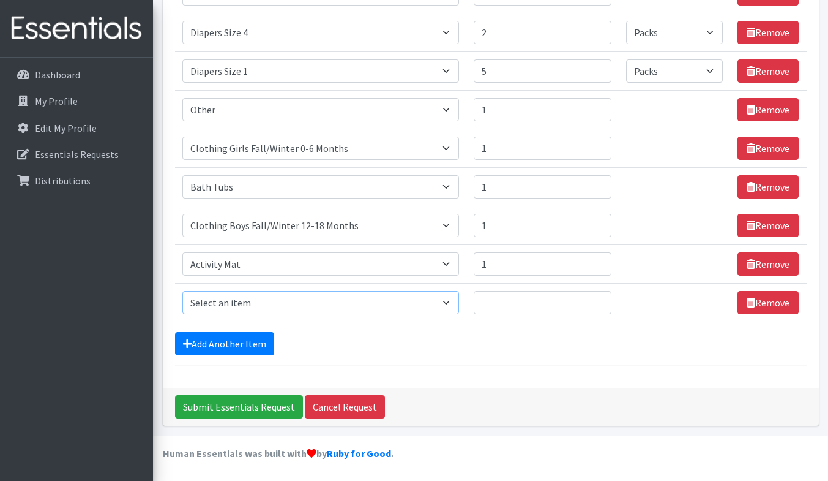
click at [285, 298] on select "Select an item # of Children this order will serve # of Individuals Living in H…" at bounding box center [320, 302] width 277 height 23
select select "1933"
click at [182, 291] on select "Select an item # of Children this order will serve # of Individuals Living in H…" at bounding box center [320, 302] width 277 height 23
click at [595, 298] on input "1" at bounding box center [543, 302] width 138 height 23
type input "2"
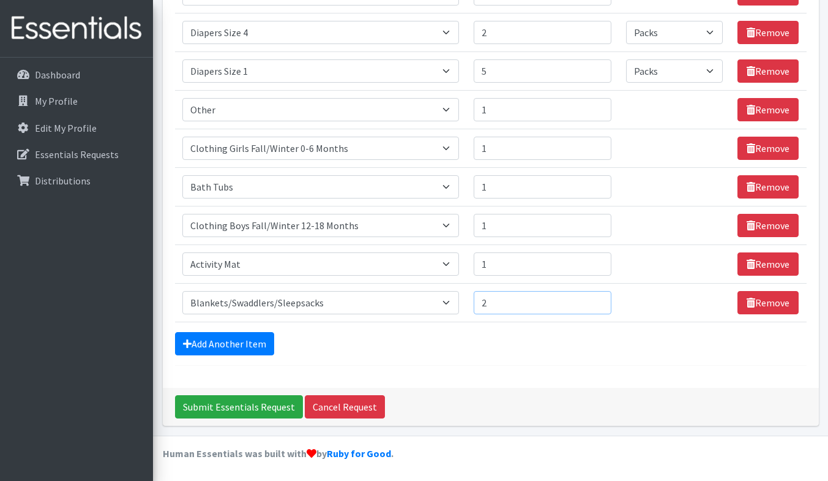
click at [595, 298] on input "2" at bounding box center [543, 302] width 138 height 23
click at [261, 345] on link "Add Another Item" at bounding box center [224, 343] width 99 height 23
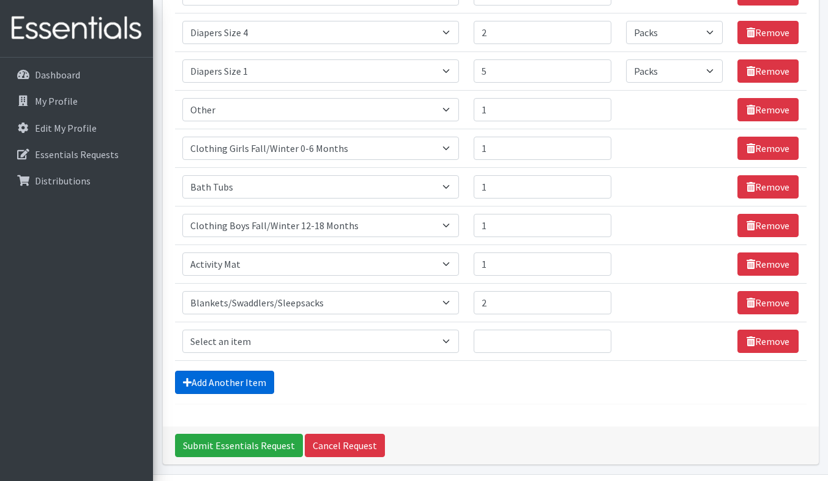
scroll to position [486, 0]
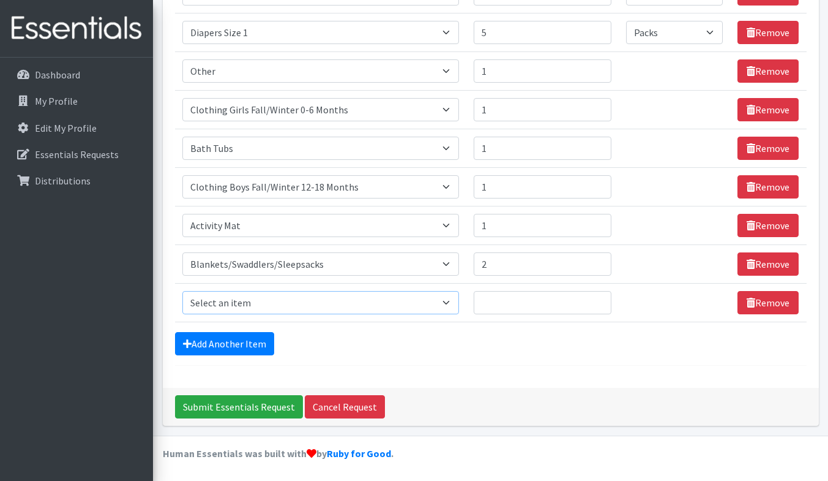
click at [361, 302] on select "Select an item # of Children this order will serve # of Individuals Living in H…" at bounding box center [320, 302] width 277 height 23
select select "6668"
click at [182, 291] on select "Select an item # of Children this order will serve # of Individuals Living in H…" at bounding box center [320, 302] width 277 height 23
click at [568, 309] on input "Quantity" at bounding box center [543, 302] width 138 height 23
type input "1"
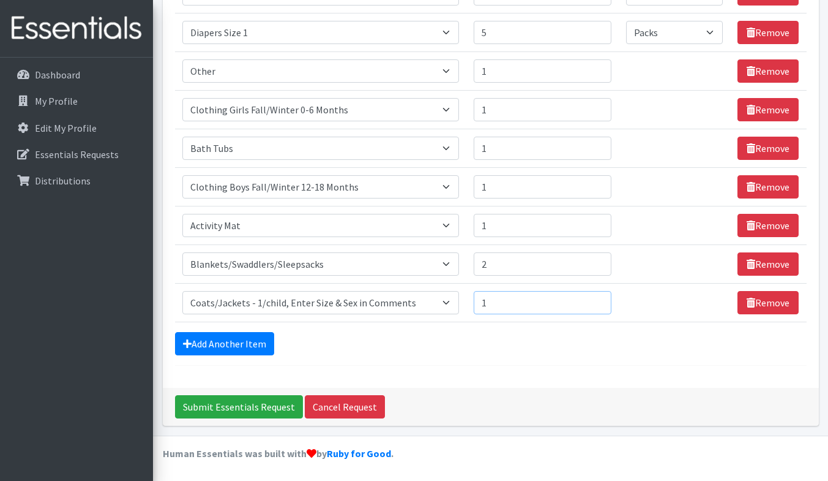
click at [594, 298] on input "1" at bounding box center [543, 302] width 138 height 23
click at [250, 343] on link "Add Another Item" at bounding box center [224, 343] width 99 height 23
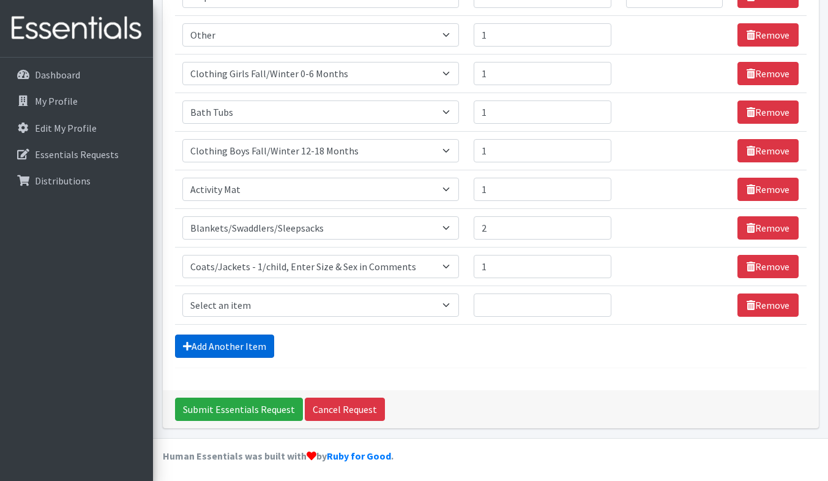
scroll to position [524, 0]
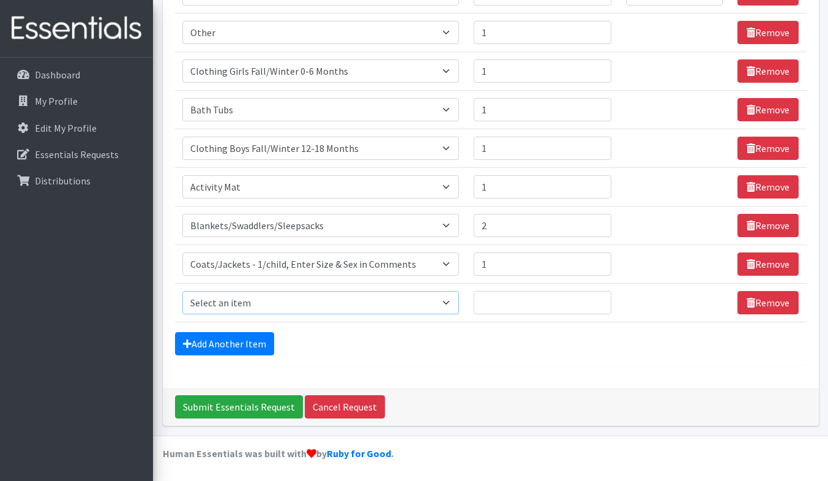
click at [289, 294] on select "Select an item # of Children this order will serve # of Individuals Living in H…" at bounding box center [320, 302] width 277 height 23
select select "5710"
click at [182, 291] on select "Select an item # of Children this order will serve # of Individuals Living in H…" at bounding box center [320, 302] width 277 height 23
type input "1"
click at [596, 298] on input "1" at bounding box center [543, 302] width 138 height 23
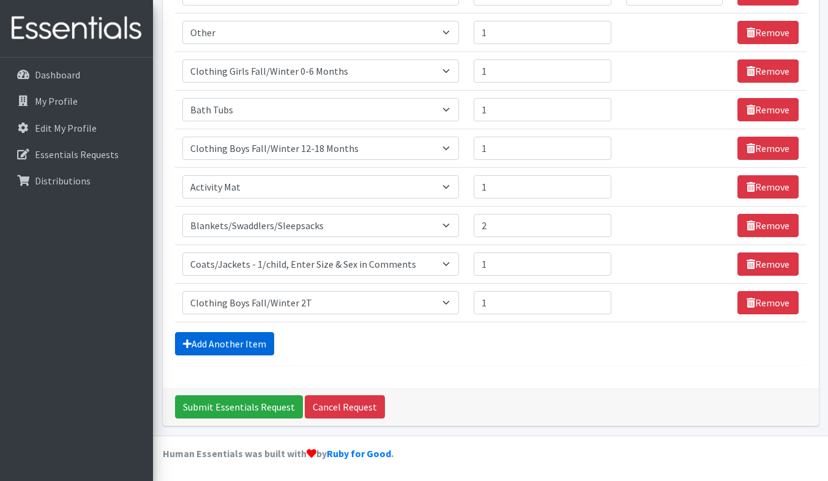
click at [229, 340] on link "Add Another Item" at bounding box center [224, 343] width 99 height 23
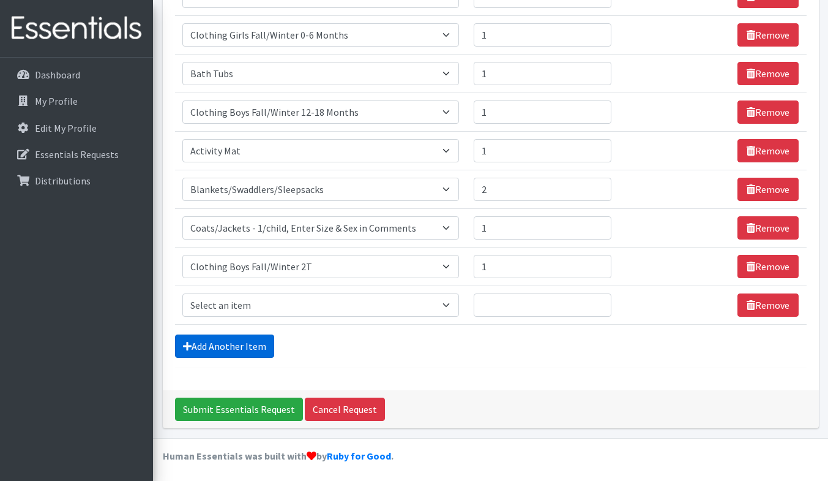
scroll to position [563, 0]
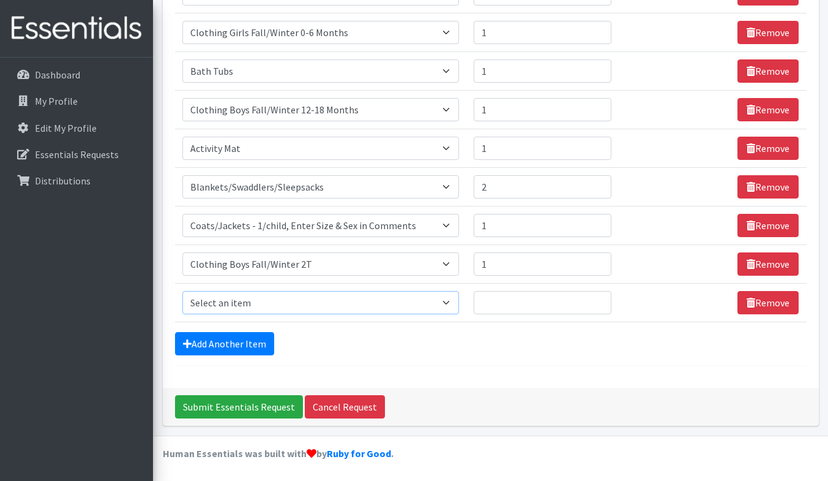
click at [282, 307] on select "Select an item # of Children this order will serve # of Individuals Living in H…" at bounding box center [320, 302] width 277 height 23
select select "1965"
click at [182, 291] on select "Select an item # of Children this order will serve # of Individuals Living in H…" at bounding box center [320, 302] width 277 height 23
type input "1"
select select "Pack"
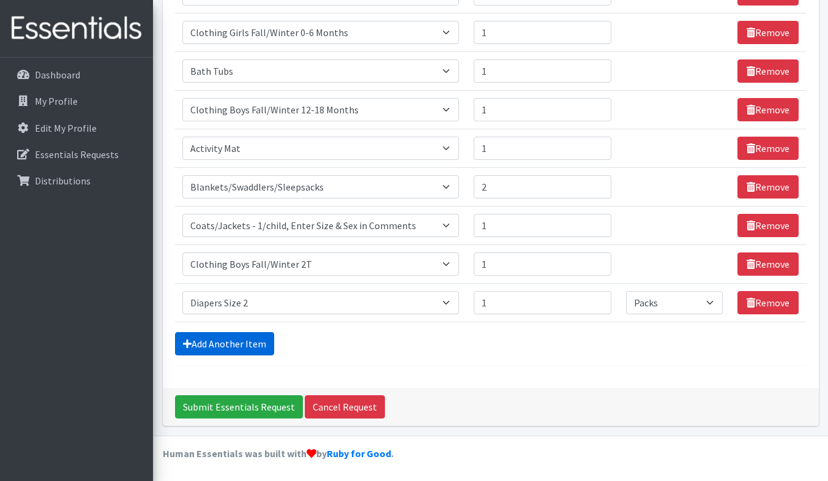
click at [234, 337] on link "Add Another Item" at bounding box center [224, 343] width 99 height 23
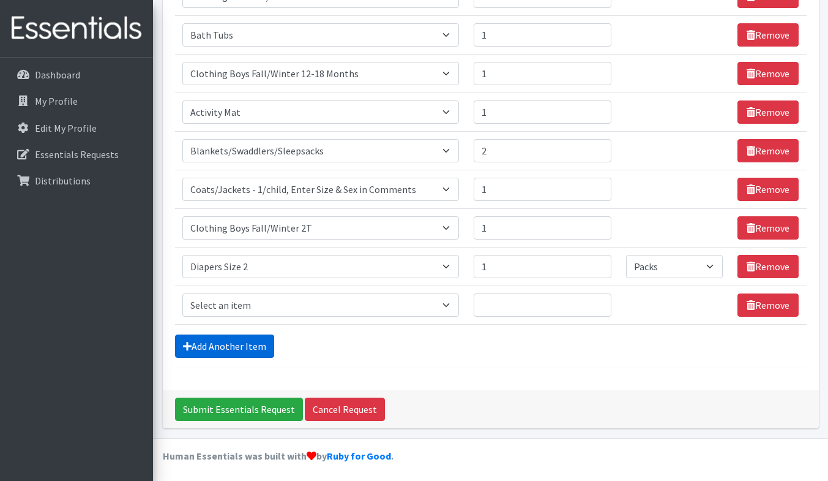
scroll to position [601, 0]
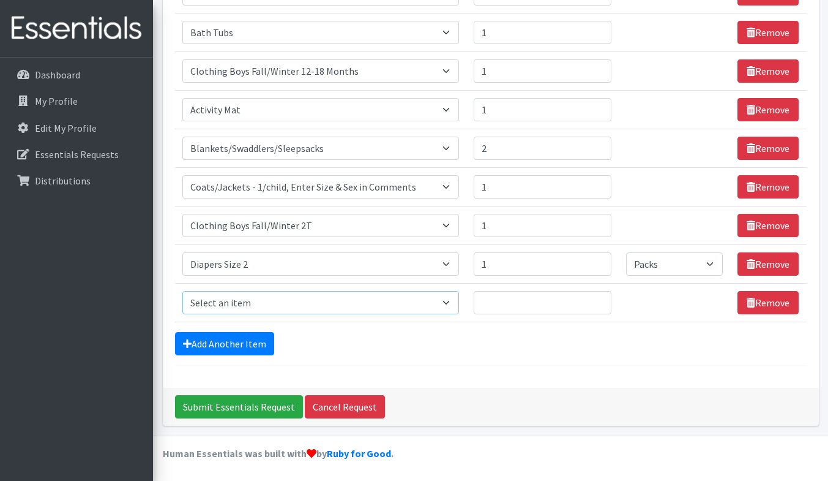
click at [231, 308] on select "Select an item # of Children this order will serve # of Individuals Living in H…" at bounding box center [320, 302] width 277 height 23
select select "1971"
click at [182, 291] on select "Select an item # of Children this order will serve # of Individuals Living in H…" at bounding box center [320, 302] width 277 height 23
type input "1"
select select "Pack"
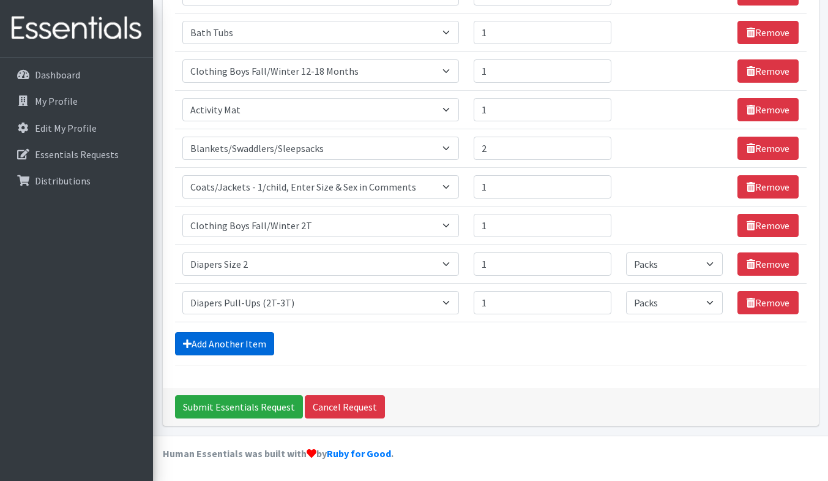
click at [233, 345] on link "Add Another Item" at bounding box center [224, 343] width 99 height 23
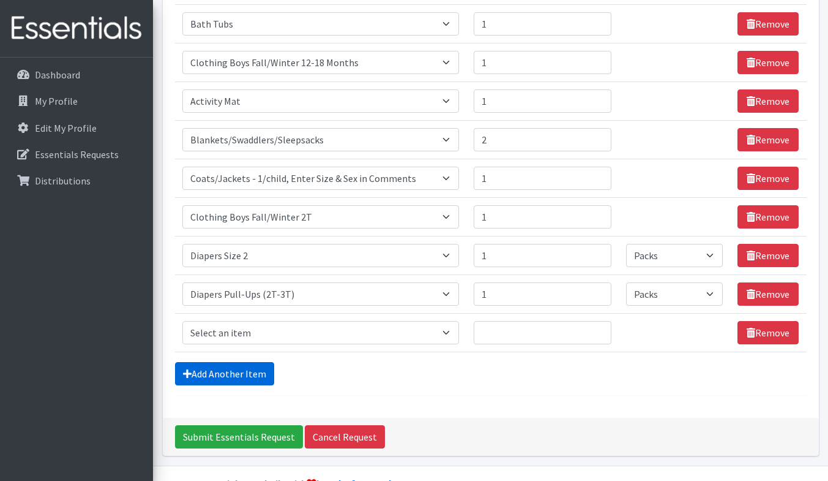
scroll to position [604, 0]
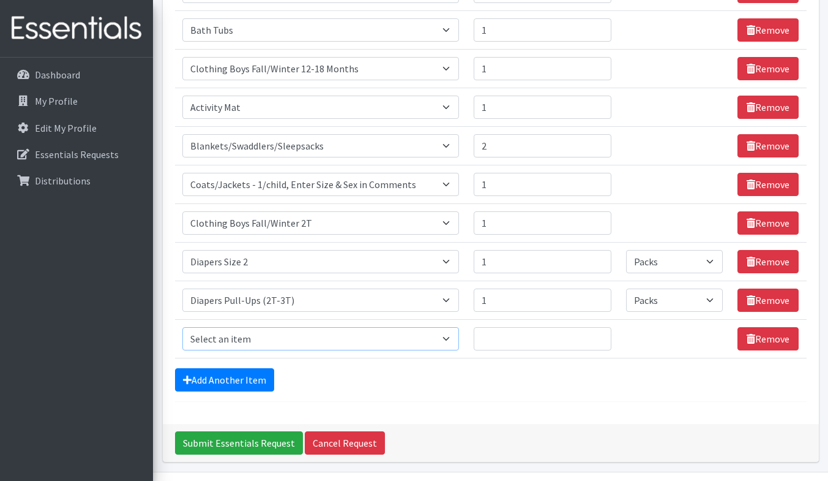
click at [353, 337] on select "Select an item # of Children this order will serve # of Individuals Living in H…" at bounding box center [320, 338] width 277 height 23
select select "5749"
click at [182, 327] on select "Select an item # of Children this order will serve # of Individuals Living in H…" at bounding box center [320, 338] width 277 height 23
drag, startPoint x: 501, startPoint y: 336, endPoint x: 524, endPoint y: 339, distance: 23.4
click at [524, 339] on input "Quantity" at bounding box center [543, 338] width 138 height 23
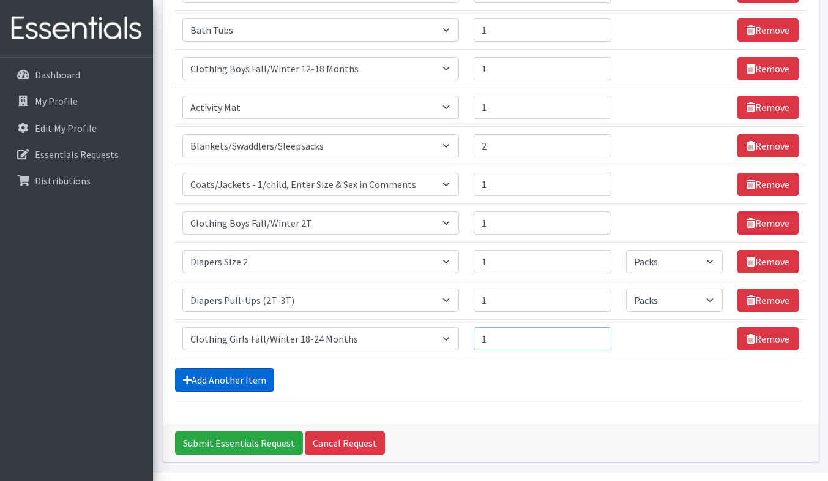
type input "1"
click at [246, 382] on link "Add Another Item" at bounding box center [224, 379] width 99 height 23
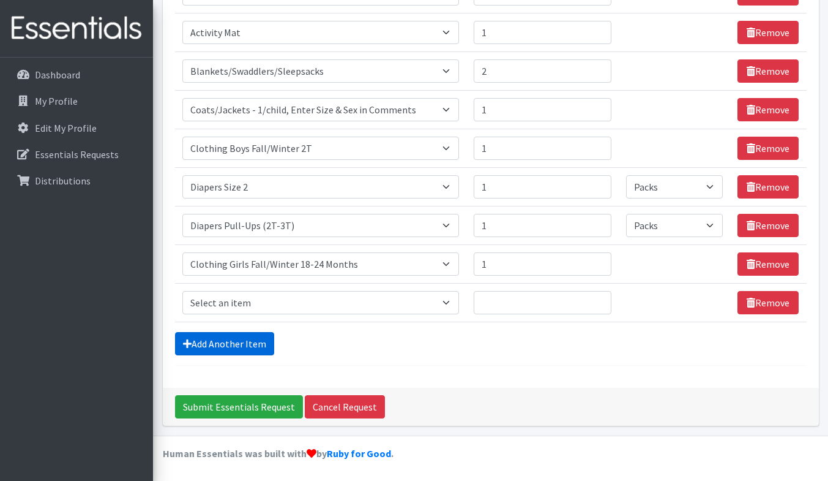
scroll to position [678, 0]
click at [252, 301] on select "Select an item # of Children this order will serve # of Individuals Living in H…" at bounding box center [320, 302] width 277 height 23
select select "5752"
click at [182, 291] on select "Select an item # of Children this order will serve # of Individuals Living in H…" at bounding box center [320, 302] width 277 height 23
type input "1"
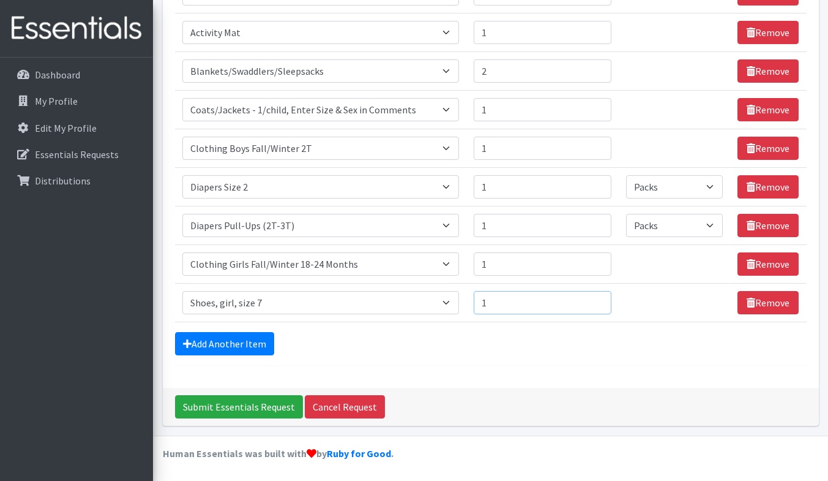
click at [594, 298] on input "1" at bounding box center [543, 302] width 138 height 23
click at [246, 342] on link "Add Another Item" at bounding box center [224, 343] width 99 height 23
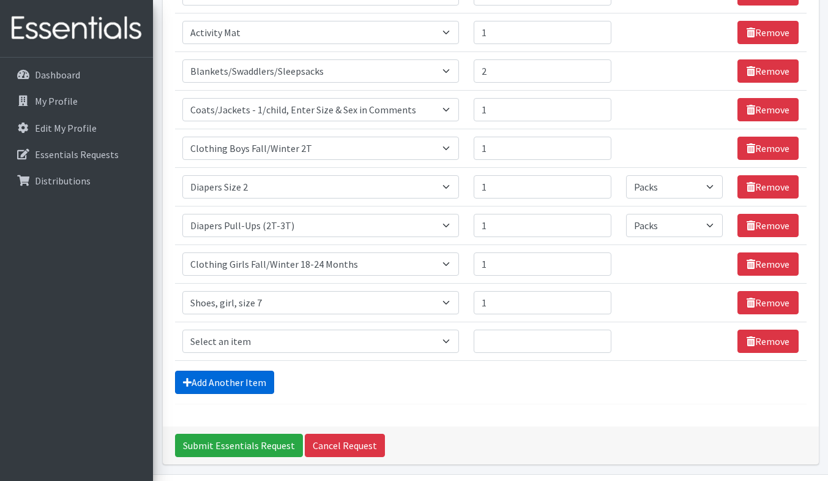
scroll to position [717, 0]
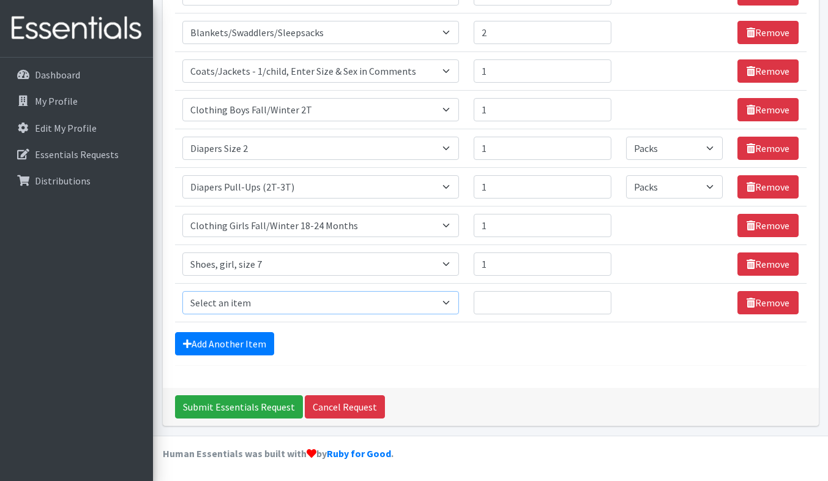
click at [283, 298] on select "Select an item # of Children this order will serve # of Individuals Living in H…" at bounding box center [320, 302] width 277 height 23
select select "1966"
click at [182, 291] on select "Select an item # of Children this order will serve # of Individuals Living in H…" at bounding box center [320, 302] width 277 height 23
type input "1"
select select "Pack"
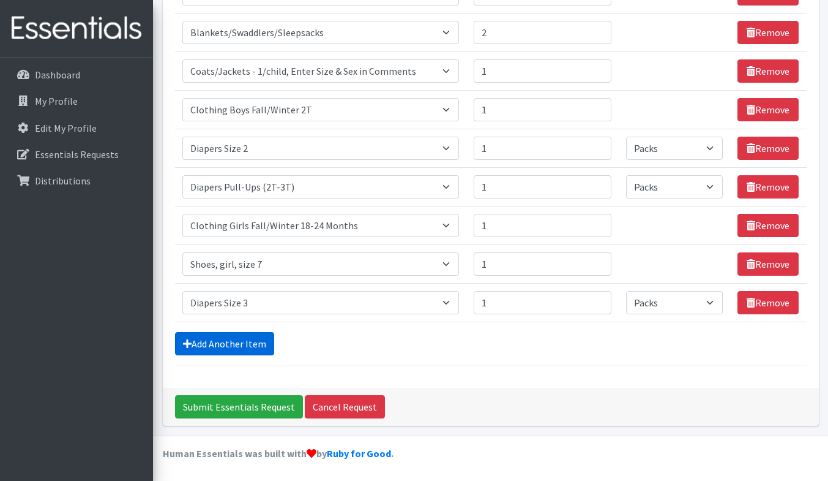
click at [246, 339] on link "Add Another Item" at bounding box center [224, 343] width 99 height 23
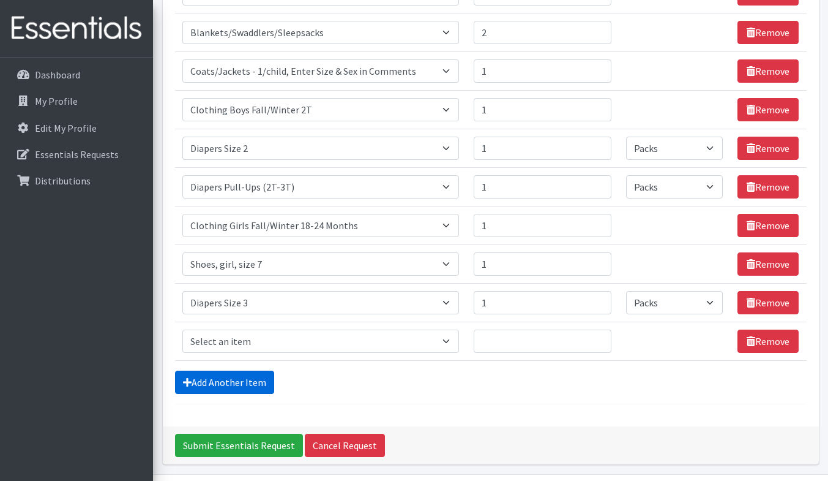
scroll to position [756, 0]
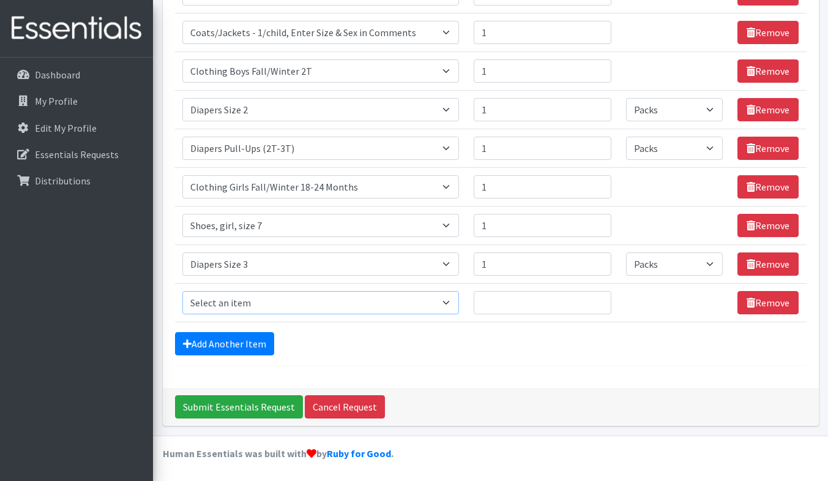
click at [250, 302] on select "Select an item # of Children this order will serve # of Individuals Living in H…" at bounding box center [320, 302] width 277 height 23
select select "5747"
click at [182, 291] on select "Select an item # of Children this order will serve # of Individuals Living in H…" at bounding box center [320, 302] width 277 height 23
type input "1"
click at [594, 298] on input "1" at bounding box center [543, 302] width 138 height 23
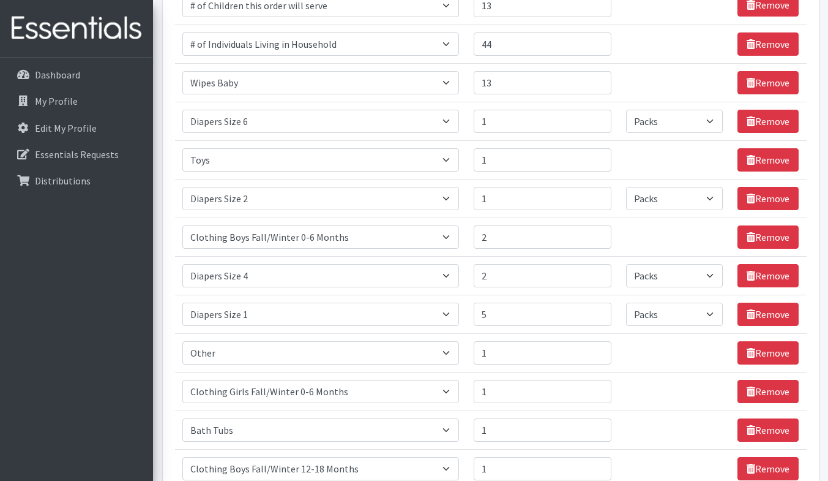
scroll to position [206, 0]
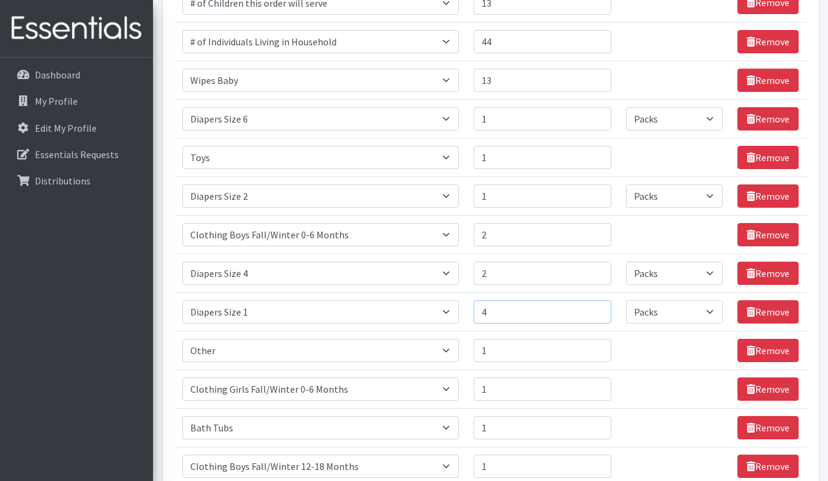
type input "4"
click at [594, 314] on input "4" at bounding box center [543, 311] width 138 height 23
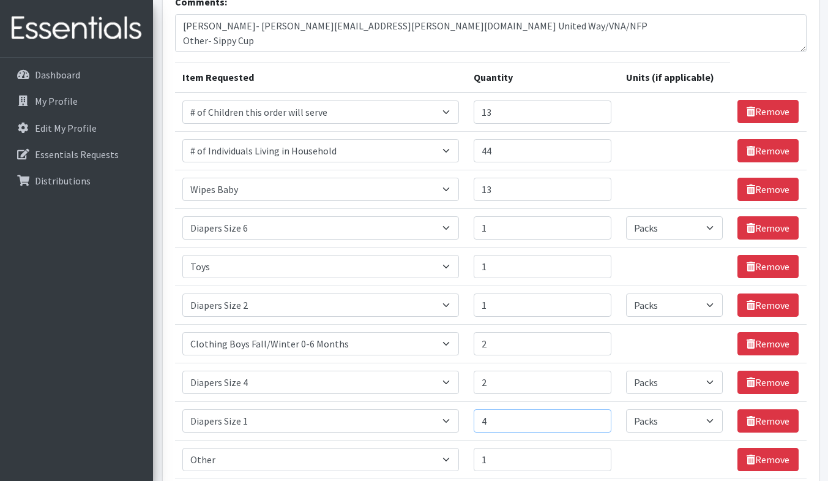
scroll to position [0, 0]
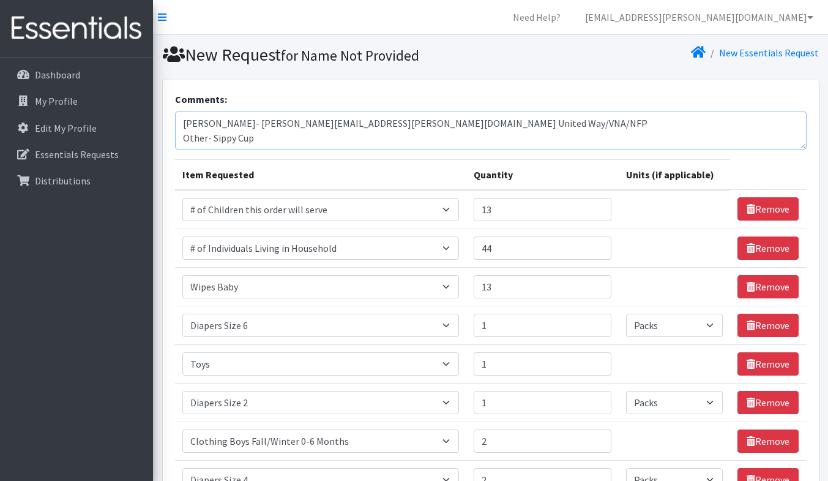
click at [432, 136] on textarea "Daneane McLaughlin- Daneane.mclaughlin@vnahg.org United Way/VNA/NFP Other- Sipp…" at bounding box center [491, 130] width 632 height 38
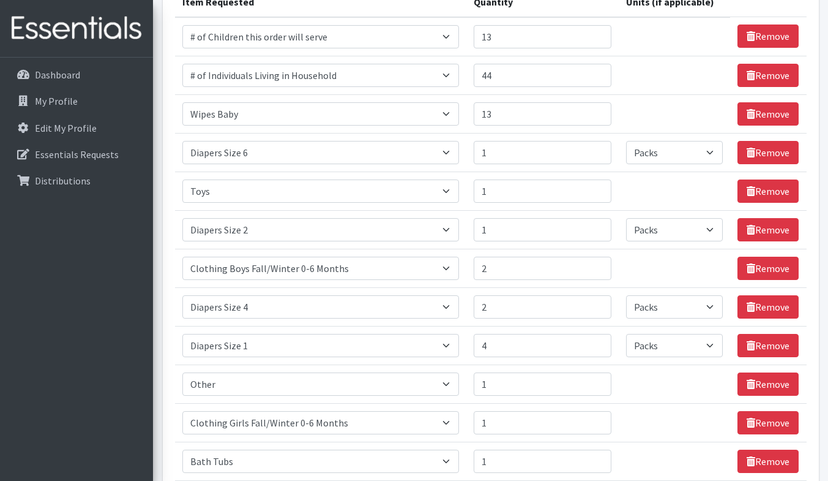
scroll to position [176, 0]
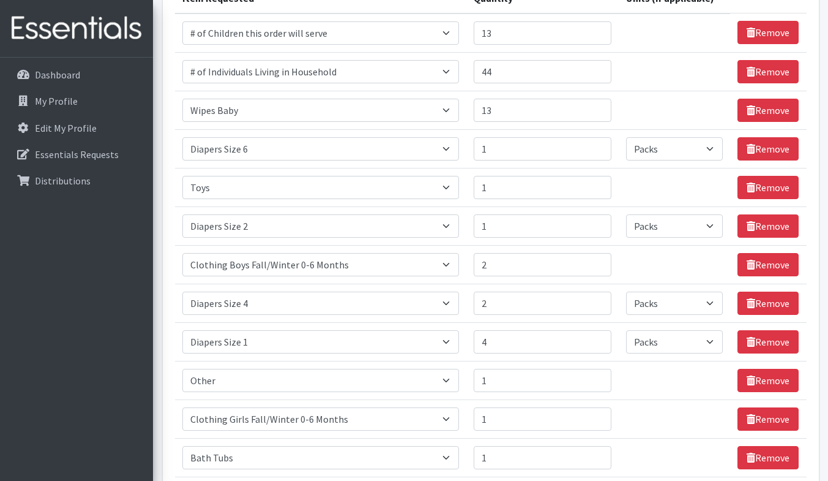
type textarea "[PERSON_NAME]- [PERSON_NAME][EMAIL_ADDRESS][PERSON_NAME][DOMAIN_NAME] United Wa…"
type input "2"
click at [596, 222] on input "2" at bounding box center [543, 225] width 138 height 23
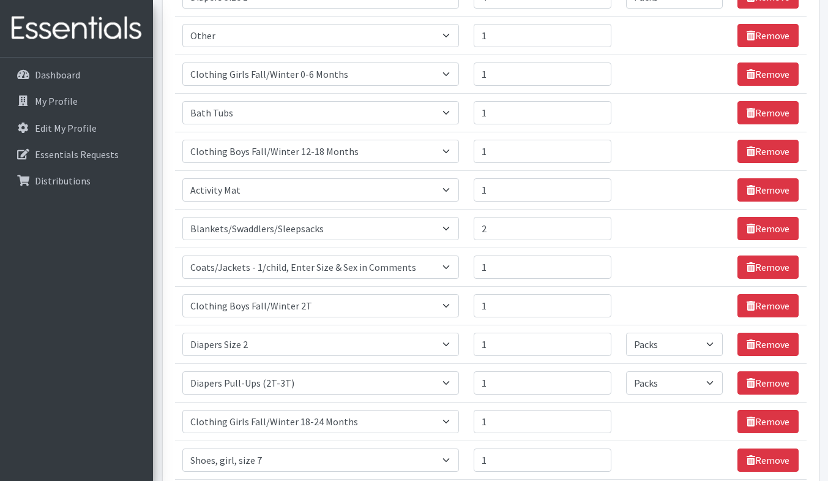
scroll to position [521, 0]
click at [763, 346] on link "Remove" at bounding box center [768, 343] width 61 height 23
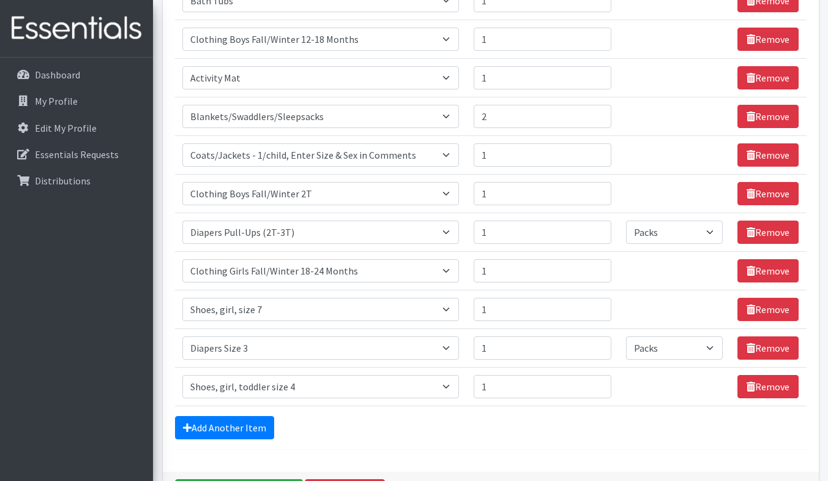
scroll to position [634, 0]
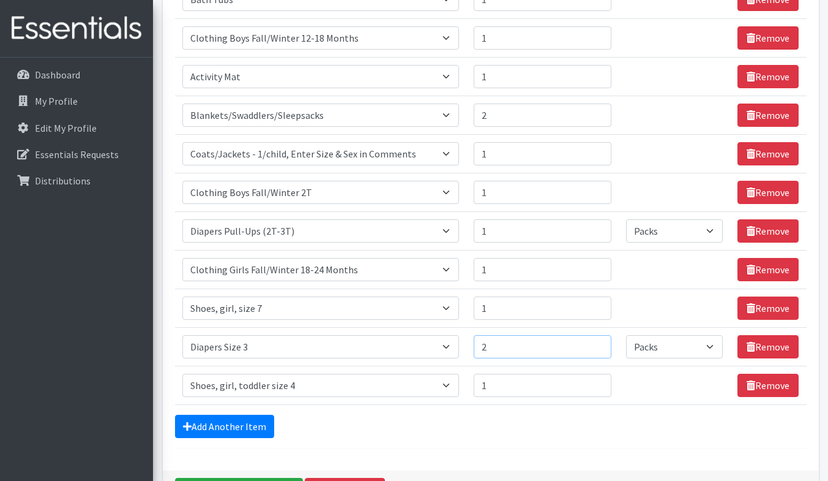
type input "2"
click at [596, 342] on input "2" at bounding box center [543, 346] width 138 height 23
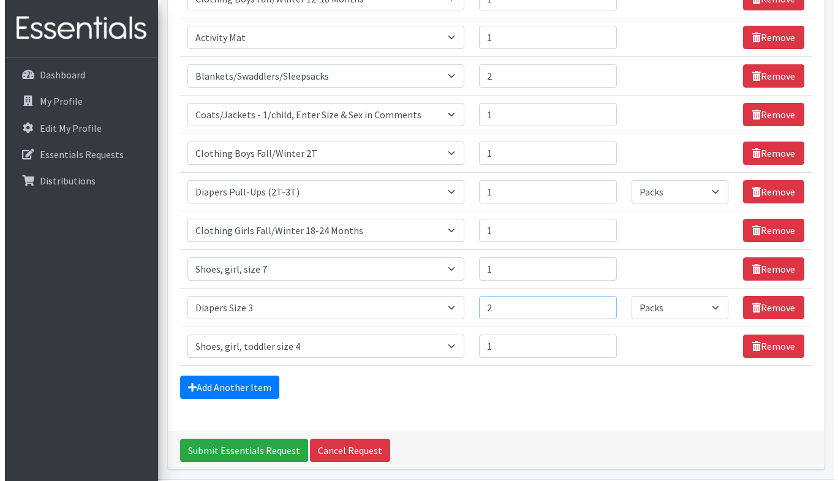
scroll to position [717, 0]
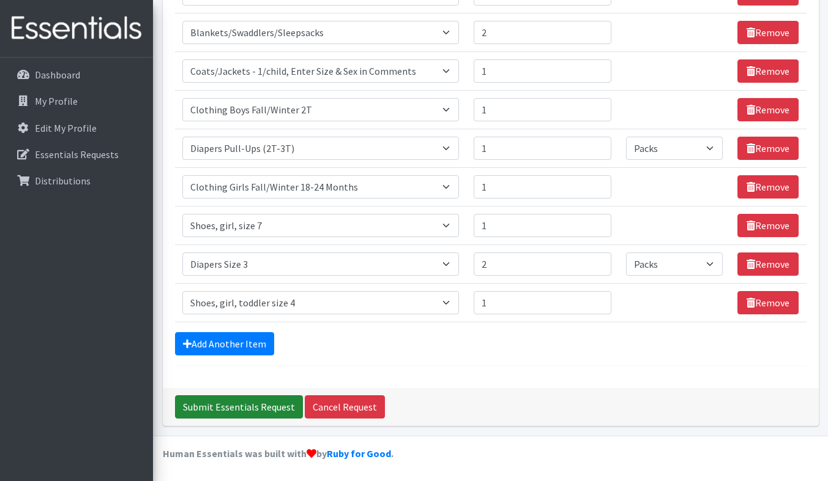
click at [279, 406] on input "Submit Essentials Request" at bounding box center [239, 406] width 128 height 23
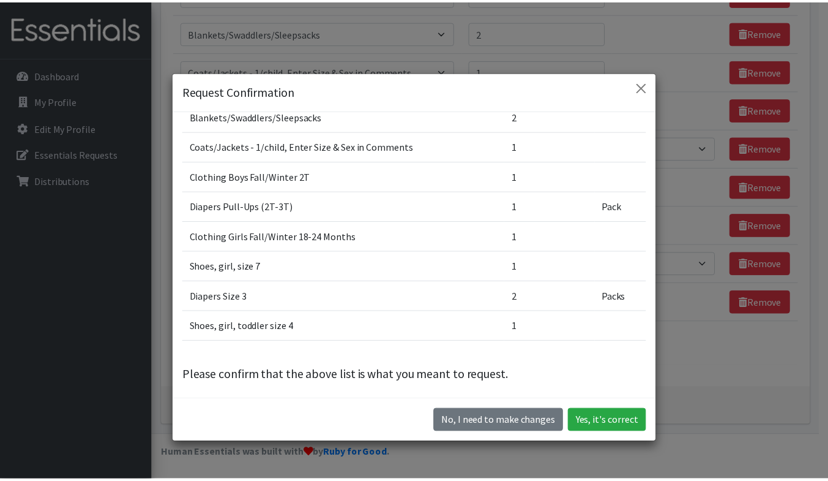
scroll to position [475, 0]
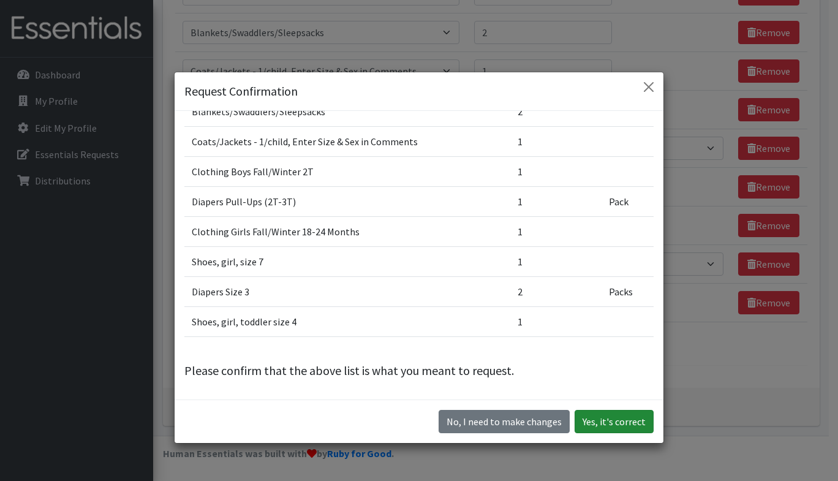
click at [593, 418] on button "Yes, it's correct" at bounding box center [613, 421] width 79 height 23
